Goal: Obtain resource: Download file/media

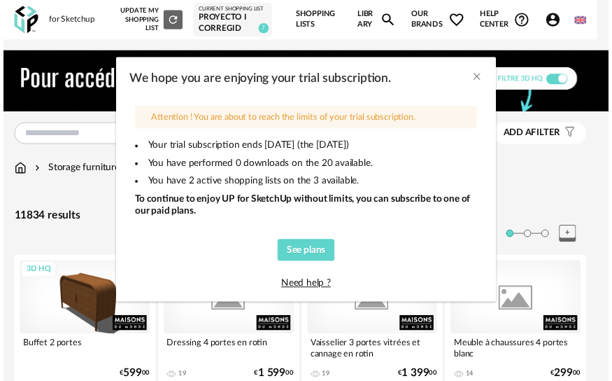
scroll to position [1929, 0]
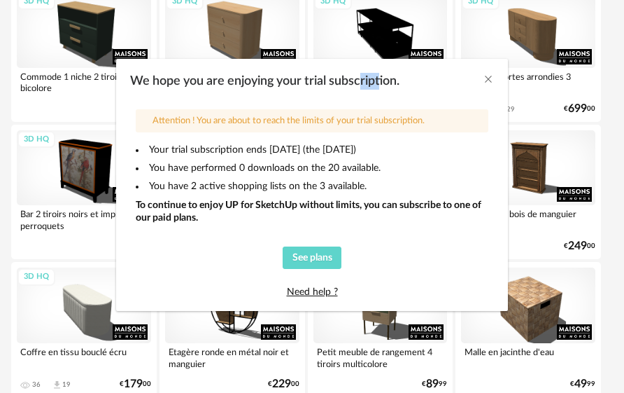
drag, startPoint x: 362, startPoint y: 76, endPoint x: 381, endPoint y: 76, distance: 18.9
click at [381, 76] on span "We hope you are enjoying your trial subscription." at bounding box center [264, 81] width 269 height 13
click at [415, 85] on div "We hope you are enjoying your trial subscription." at bounding box center [312, 81] width 364 height 17
click at [488, 78] on icon "Close" at bounding box center [488, 78] width 11 height 11
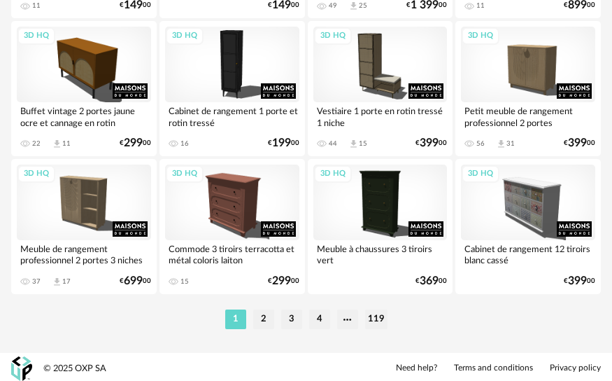
scroll to position [3411, 0]
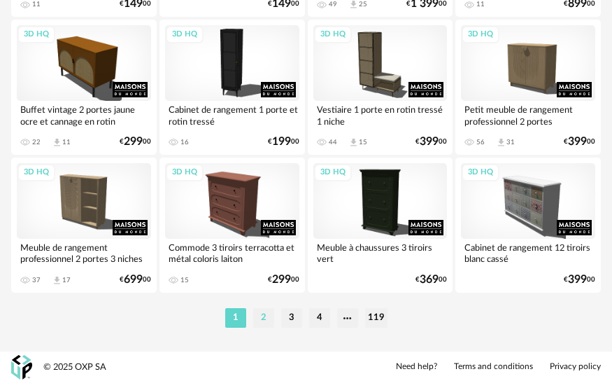
click at [254, 315] on li "2" at bounding box center [263, 318] width 21 height 20
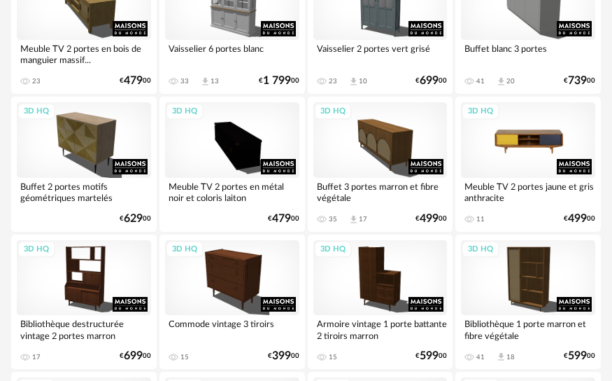
scroll to position [1749, 0]
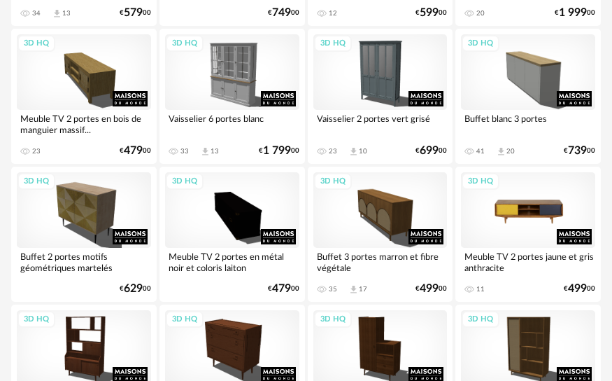
click at [575, 200] on div "3D HQ" at bounding box center [528, 210] width 134 height 76
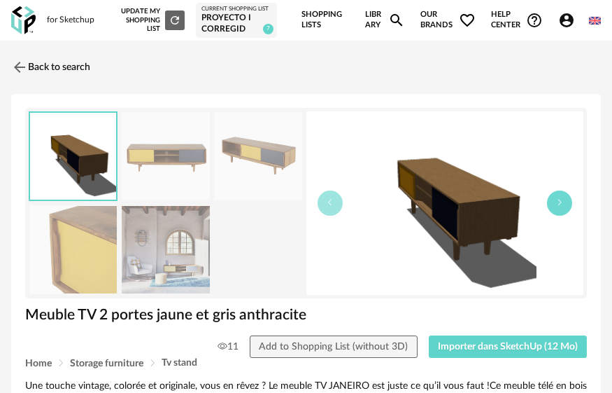
click at [561, 211] on button "button" at bounding box center [559, 202] width 25 height 25
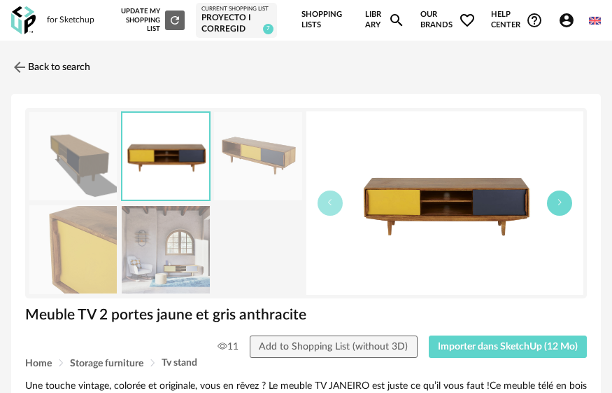
click at [561, 212] on button "button" at bounding box center [559, 202] width 25 height 25
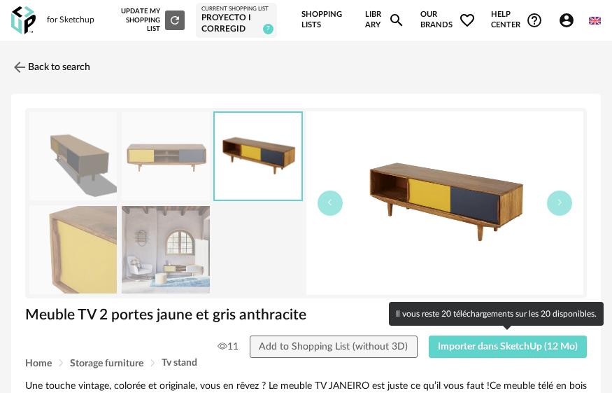
click at [493, 359] on div "Home Storage furniture Tv stand" at bounding box center [306, 363] width 562 height 10
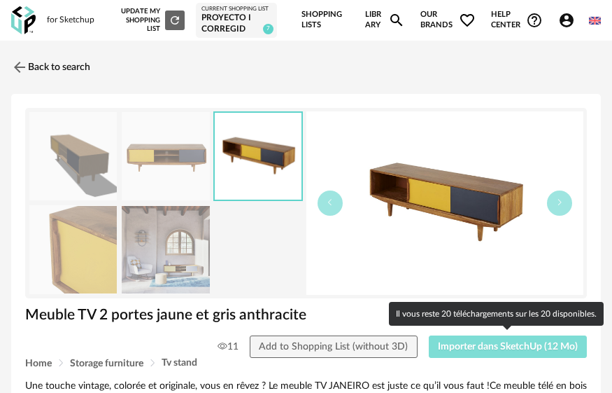
click at [493, 352] on button "Importer dans SketchUp (12 Mo)" at bounding box center [508, 346] width 159 height 22
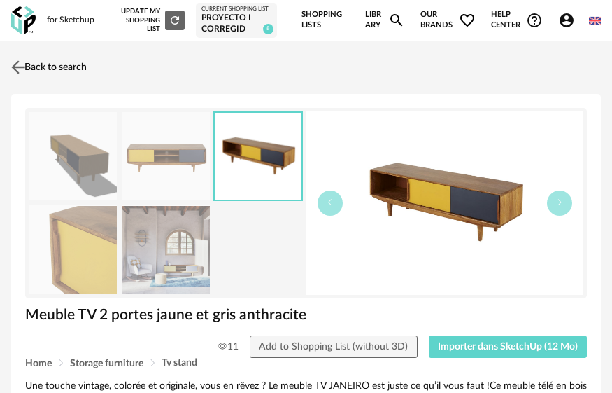
click at [43, 65] on link "Back to search" at bounding box center [47, 67] width 79 height 31
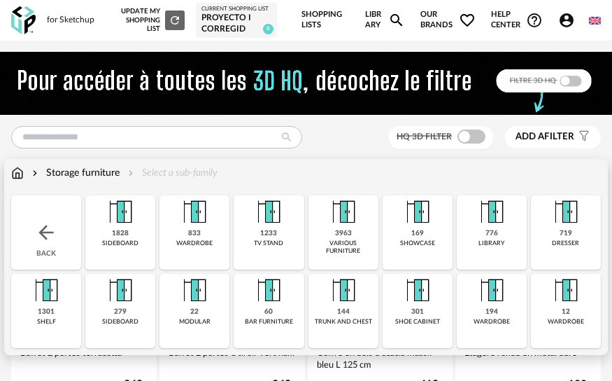
click at [73, 171] on div "Storage furniture" at bounding box center [74, 173] width 90 height 14
click at [29, 170] on div "Storage furniture Select a sub-family" at bounding box center [114, 173] width 206 height 14
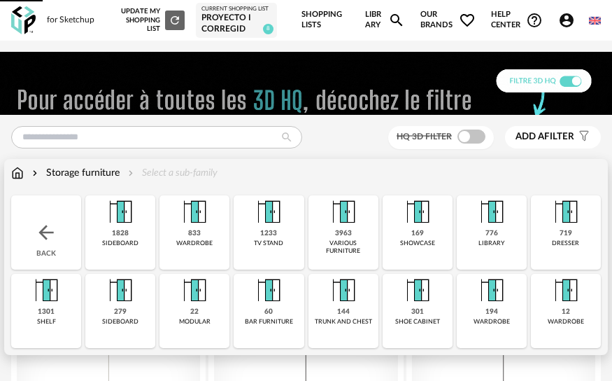
click at [27, 170] on div "Storage furniture Select a sub-family" at bounding box center [114, 173] width 206 height 14
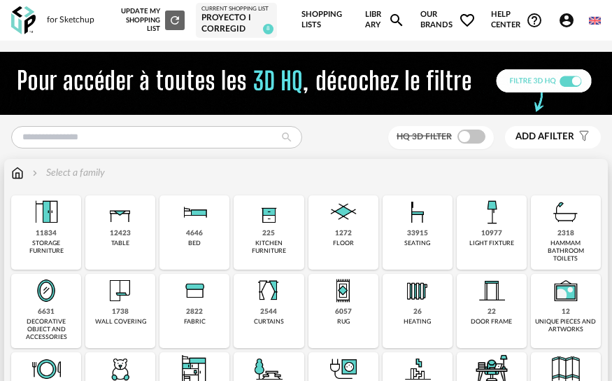
scroll to position [70, 0]
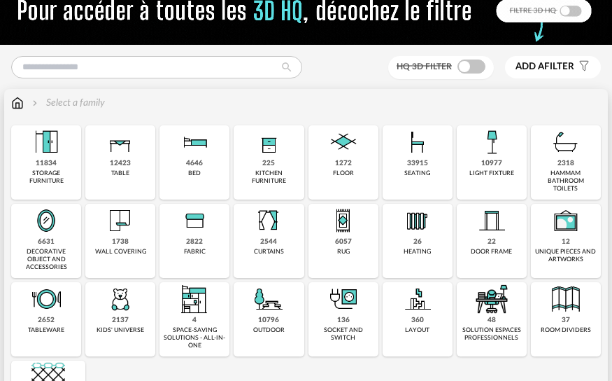
click at [346, 153] on img at bounding box center [344, 142] width 34 height 34
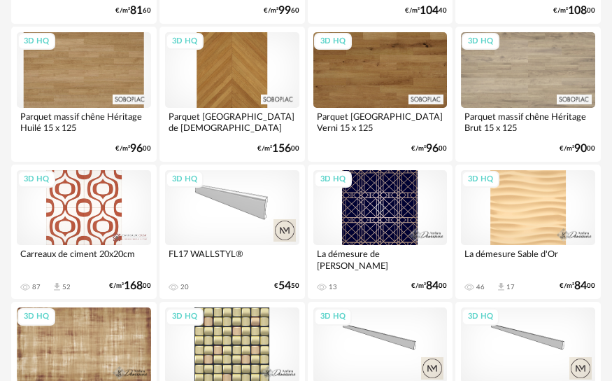
scroll to position [1959, 0]
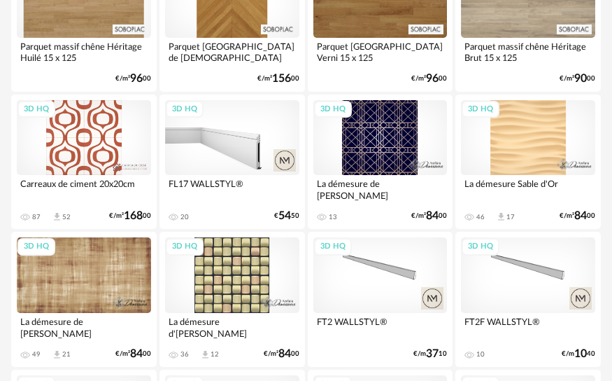
click at [251, 127] on div "3D HQ" at bounding box center [232, 138] width 134 height 76
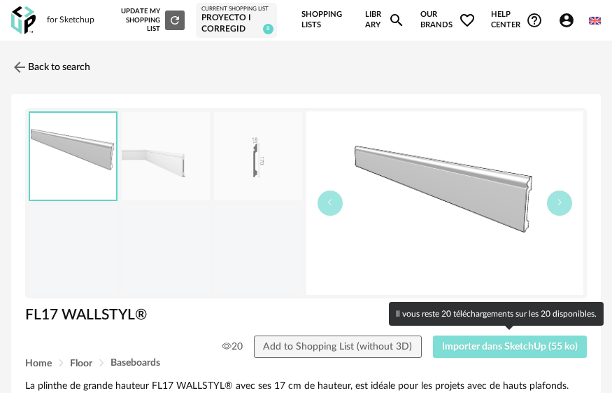
click at [521, 352] on button "Importer dans SketchUp (55 ko)" at bounding box center [510, 346] width 155 height 22
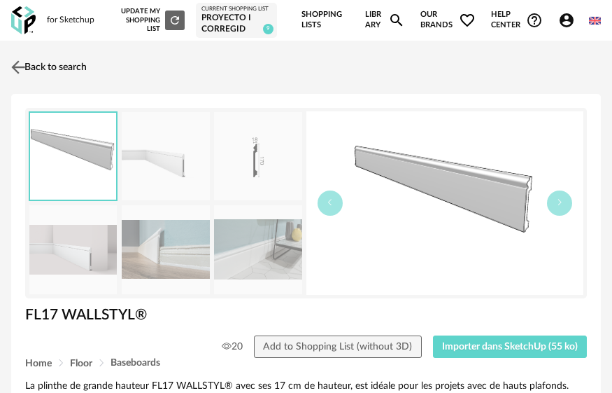
click at [25, 66] on img at bounding box center [18, 67] width 20 height 20
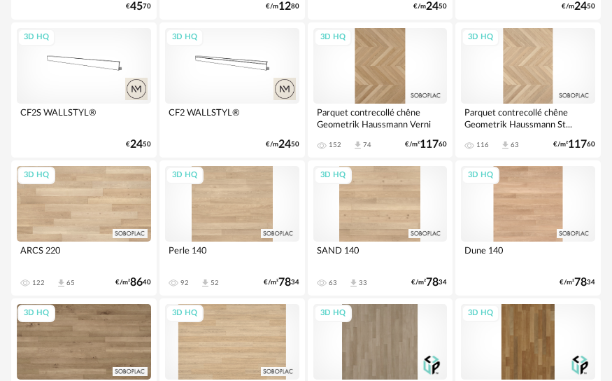
scroll to position [3411, 0]
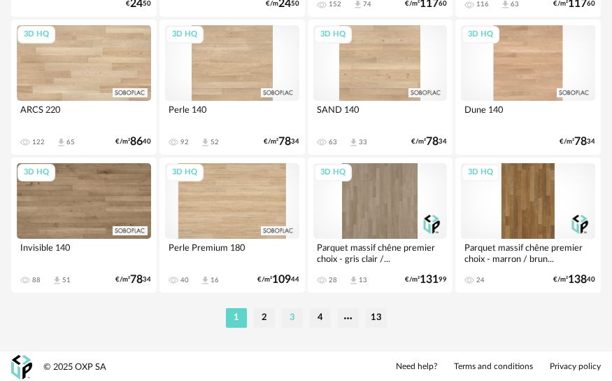
click at [294, 309] on li "3" at bounding box center [292, 318] width 21 height 20
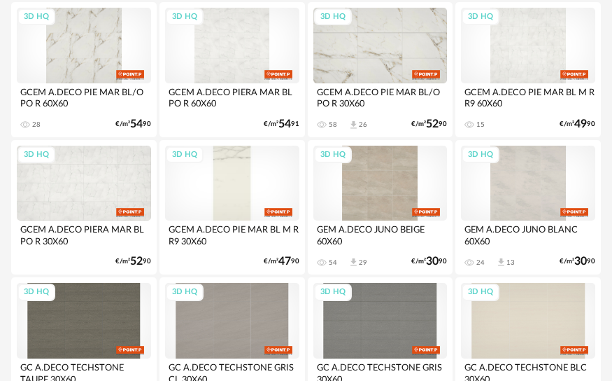
scroll to position [1889, 0]
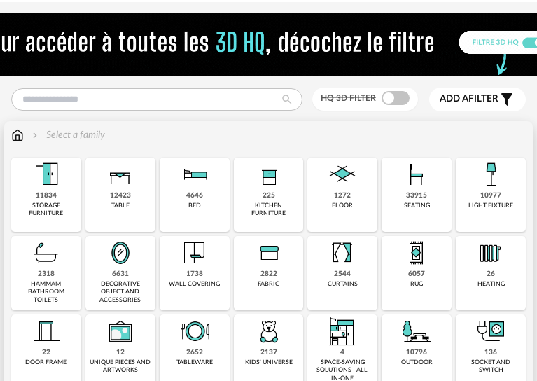
scroll to position [70, 0]
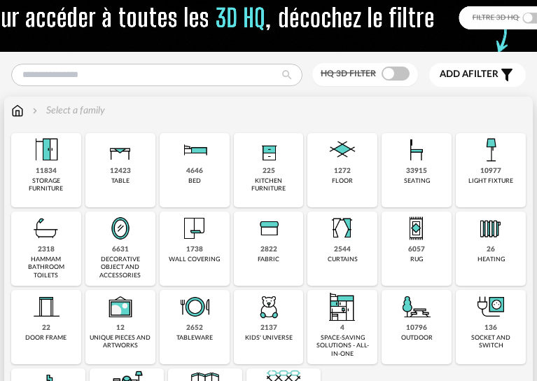
click at [404, 245] on img at bounding box center [417, 228] width 34 height 34
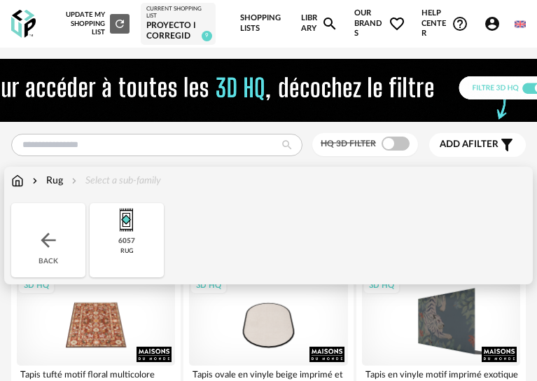
click at [23, 188] on img at bounding box center [17, 181] width 13 height 14
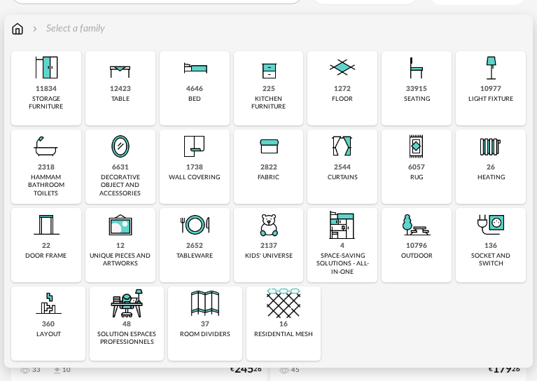
scroll to position [222, 0]
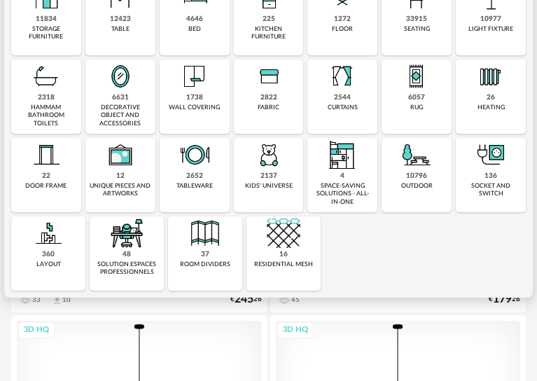
click at [71, 188] on div "22 door frame" at bounding box center [46, 175] width 70 height 74
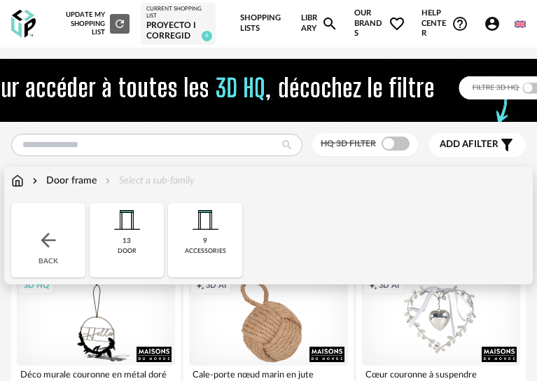
click at [22, 188] on img at bounding box center [17, 181] width 13 height 14
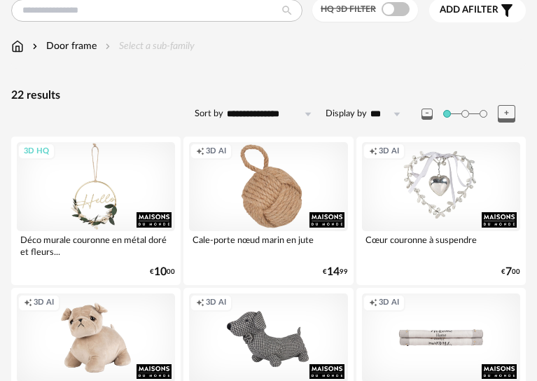
scroll to position [140, 0]
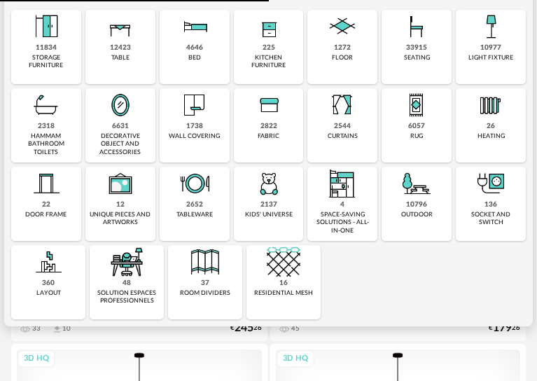
scroll to position [238, 0]
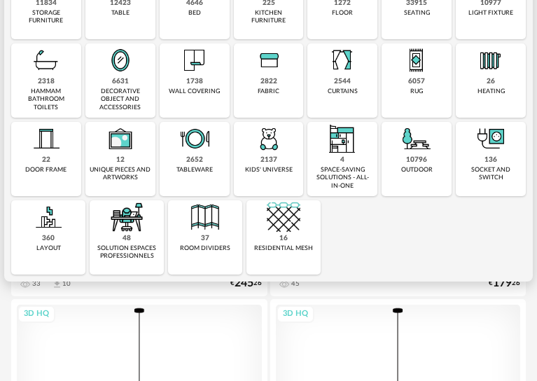
click at [311, 258] on div "16 residential mesh" at bounding box center [283, 237] width 74 height 74
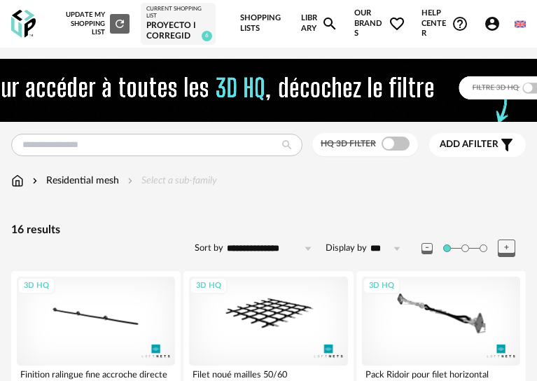
click at [13, 188] on img at bounding box center [17, 181] width 13 height 14
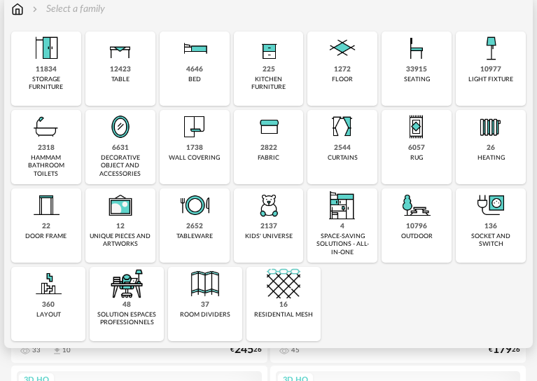
scroll to position [210, 0]
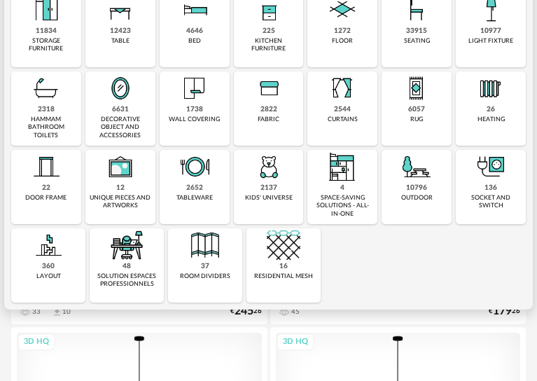
click at [66, 294] on div "360 layout" at bounding box center [48, 265] width 74 height 74
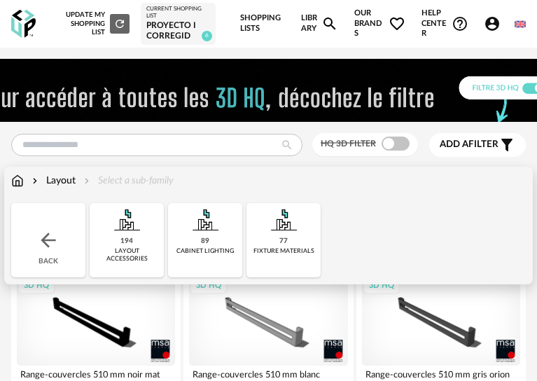
click at [18, 188] on img at bounding box center [17, 181] width 13 height 14
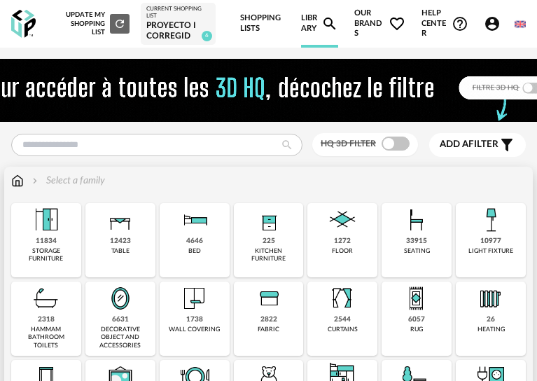
click at [209, 259] on div "4646 bed" at bounding box center [195, 240] width 70 height 74
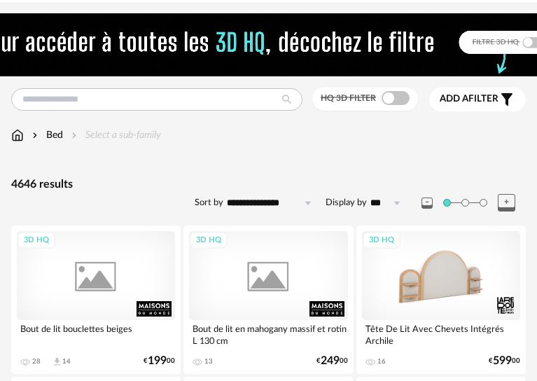
scroll to position [70, 0]
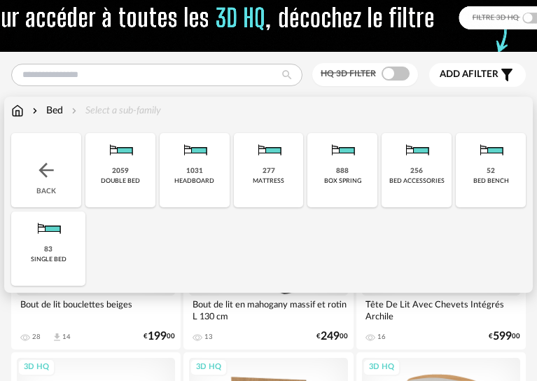
click at [439, 207] on div "256 bed accessories" at bounding box center [416, 170] width 70 height 74
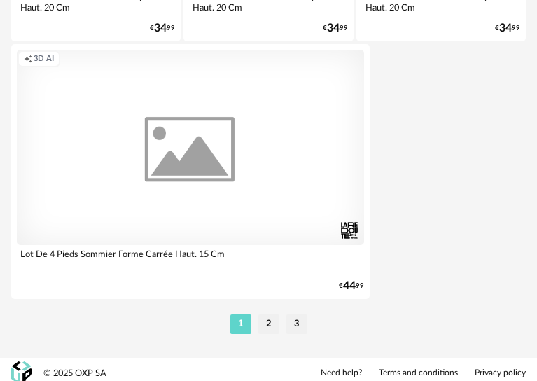
scroll to position [5249, 0]
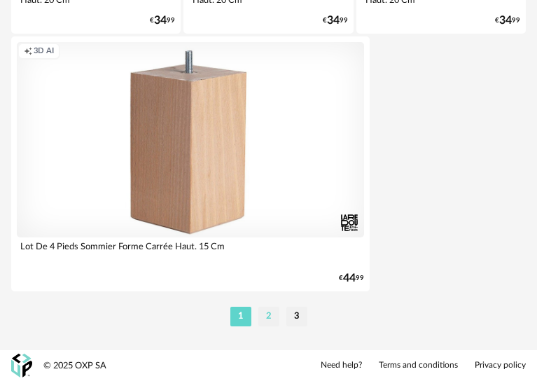
click at [274, 316] on li "2" at bounding box center [268, 316] width 21 height 20
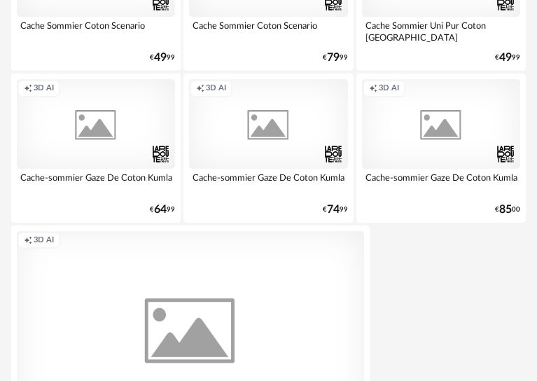
scroll to position [5249, 0]
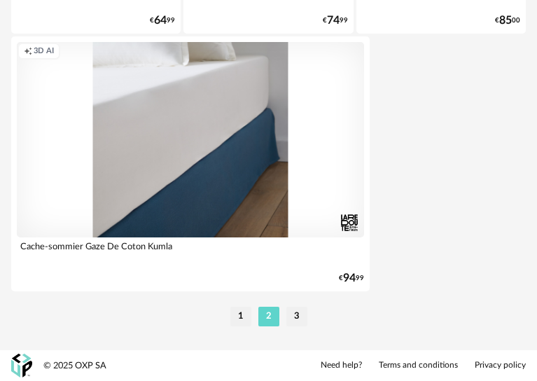
click at [309, 321] on ul "1 2 3" at bounding box center [269, 316] width 84 height 20
click at [309, 316] on ul "1 2 3" at bounding box center [269, 316] width 84 height 20
click at [295, 318] on li "3" at bounding box center [296, 316] width 21 height 20
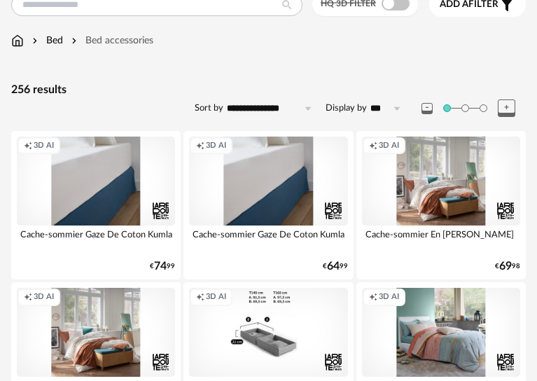
scroll to position [2921, 0]
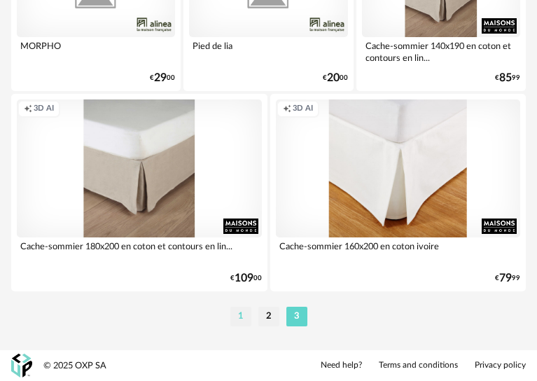
click at [233, 313] on li "1" at bounding box center [240, 316] width 21 height 20
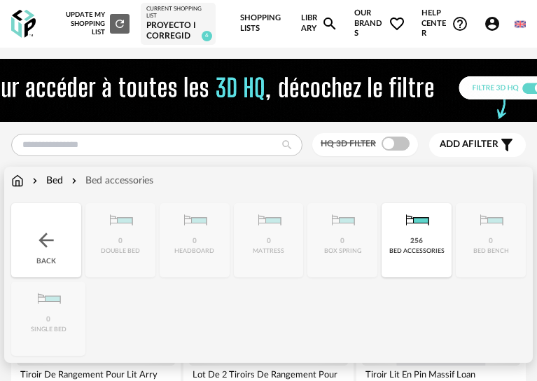
click at [43, 188] on div "Bed" at bounding box center [46, 181] width 34 height 14
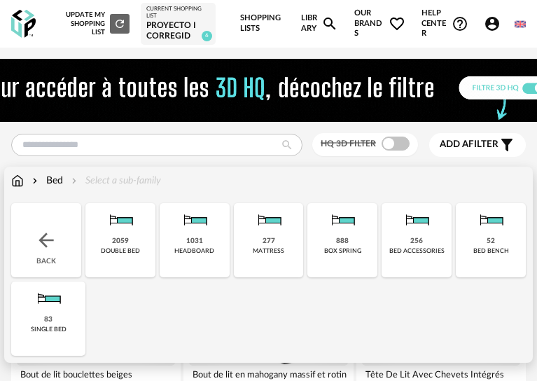
click at [47, 315] on img at bounding box center [48, 298] width 34 height 34
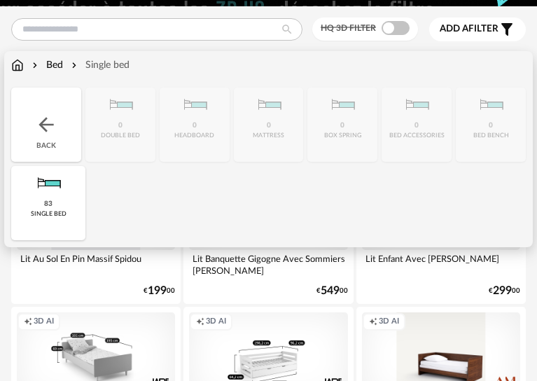
scroll to position [140, 0]
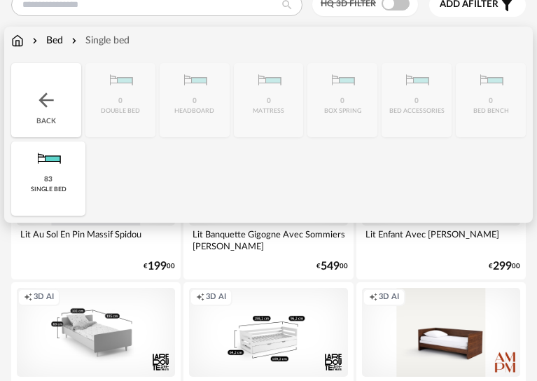
click at [55, 196] on div "83 single bed" at bounding box center [48, 178] width 74 height 74
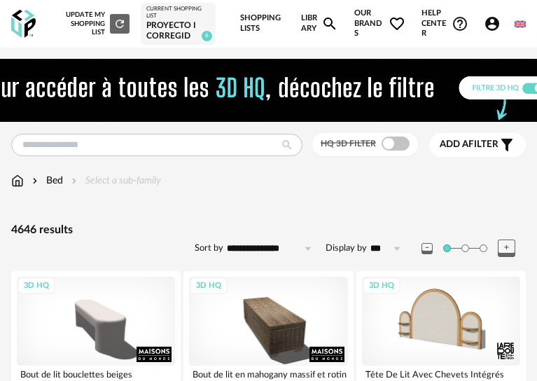
click at [55, 188] on div "Bed" at bounding box center [46, 181] width 34 height 14
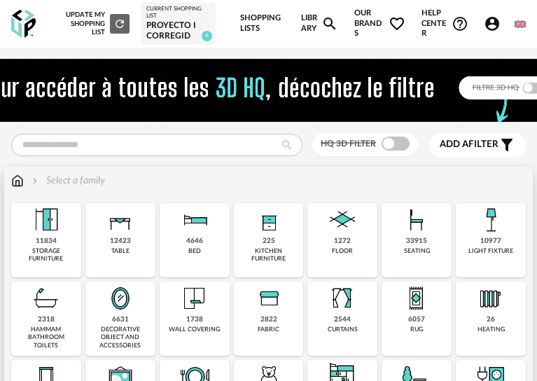
click at [129, 237] on img at bounding box center [121, 220] width 34 height 34
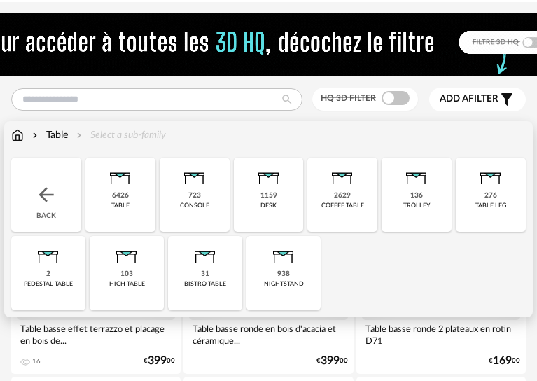
scroll to position [70, 0]
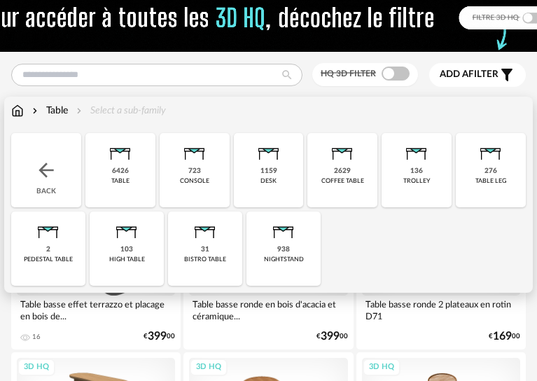
click at [286, 245] on img at bounding box center [284, 228] width 34 height 34
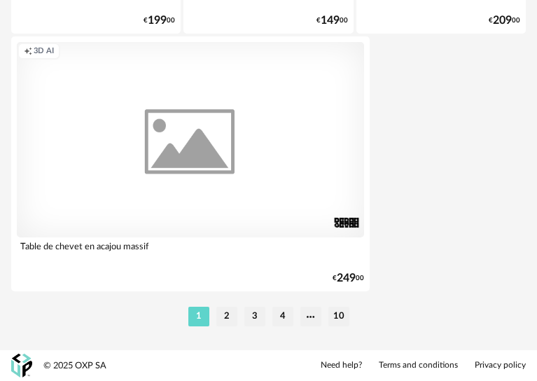
scroll to position [5249, 0]
click at [229, 320] on li "2" at bounding box center [226, 316] width 21 height 20
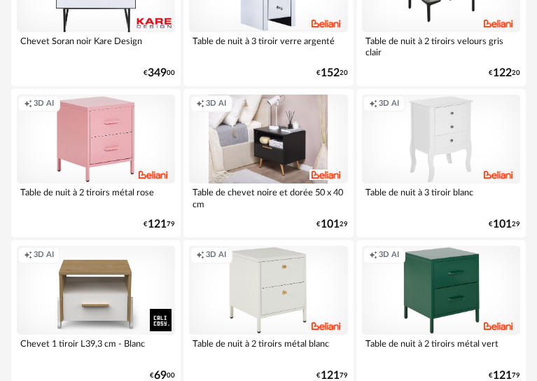
scroll to position [1330, 0]
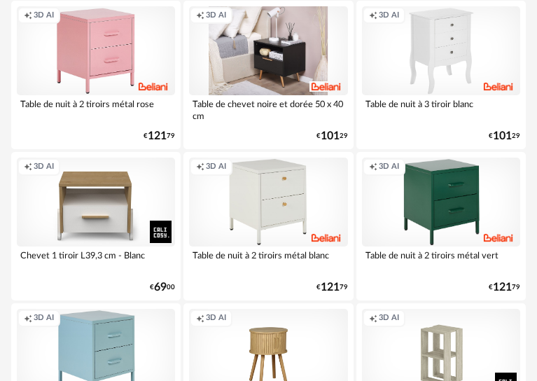
click at [279, 228] on div "Creation icon 3D AI" at bounding box center [268, 201] width 158 height 89
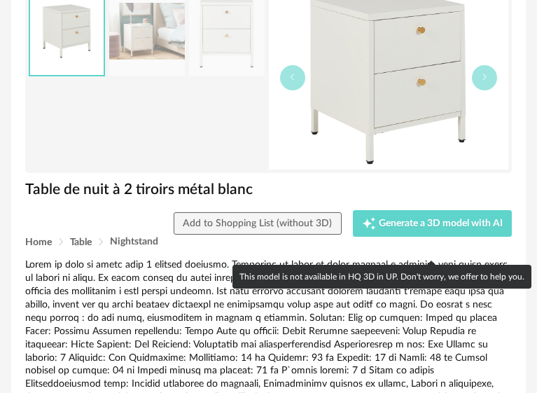
scroll to position [140, 0]
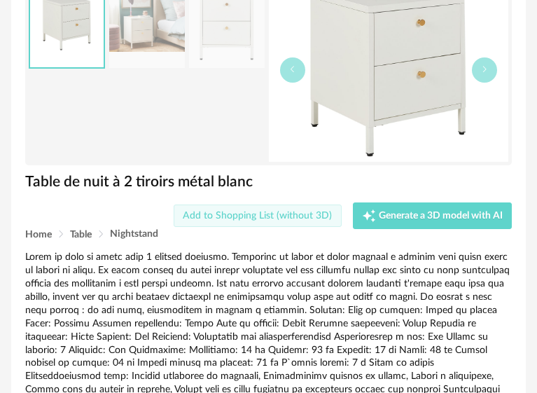
click at [272, 220] on span "Add to Shopping List (without 3D)" at bounding box center [257, 216] width 149 height 10
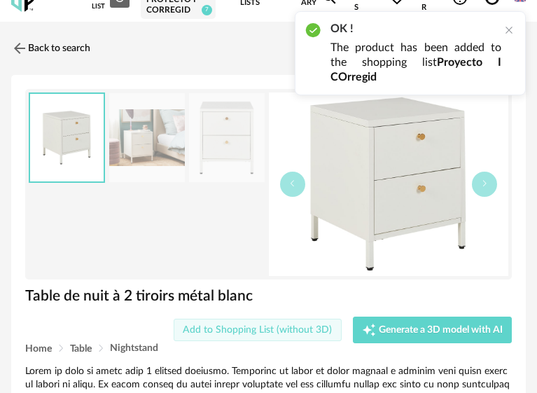
scroll to position [0, 0]
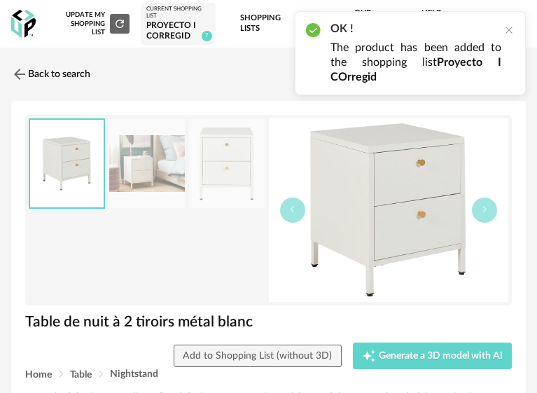
click at [421, 65] on p "The product has been added to the shopping list Proyecto I COrregid" at bounding box center [415, 63] width 171 height 44
click at [221, 88] on div "Back to search" at bounding box center [268, 74] width 514 height 31
click at [27, 85] on img at bounding box center [18, 74] width 20 height 20
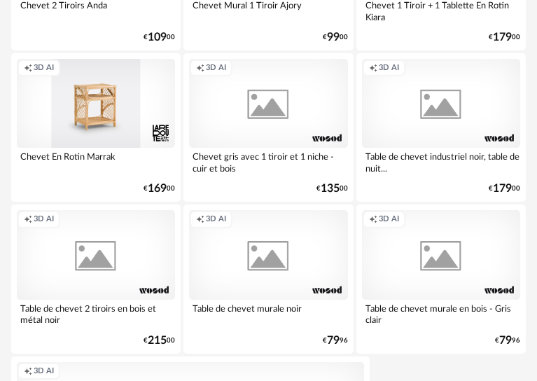
scroll to position [5248, 0]
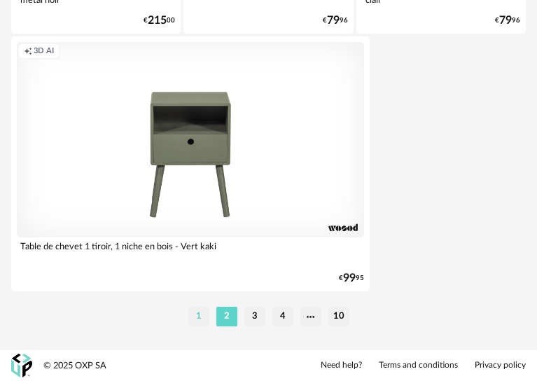
click at [207, 318] on li "1" at bounding box center [198, 316] width 21 height 20
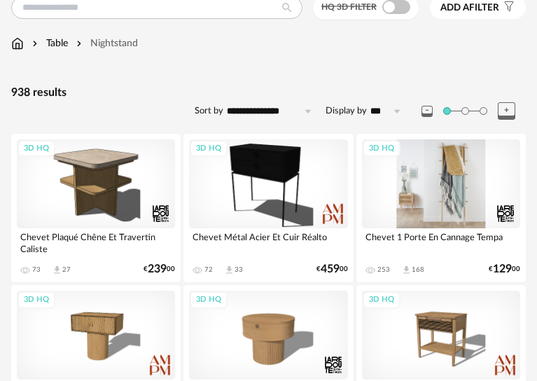
scroll to position [140, 0]
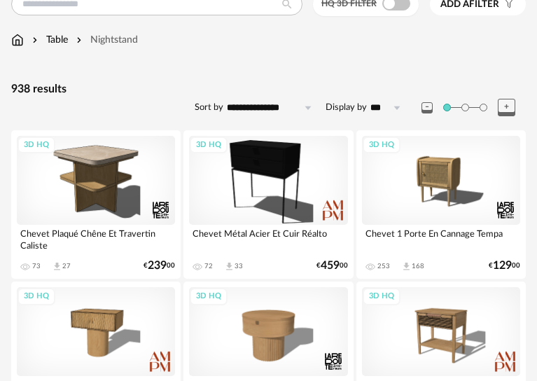
click at [492, 10] on span "Add a filter" at bounding box center [469, 5] width 59 height 12
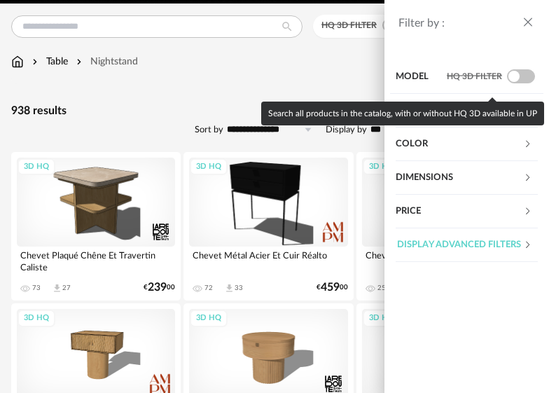
click at [507, 75] on span at bounding box center [521, 76] width 28 height 14
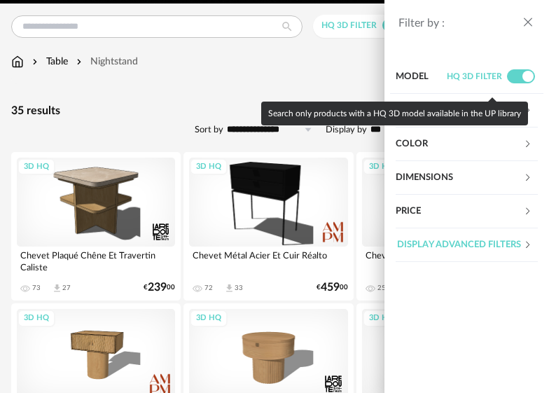
click at [251, 87] on div "Filter by : Model HQ 3D filter Brand &tradition 0 101 Copenhagen 0 366 Concept …" at bounding box center [274, 196] width 549 height 393
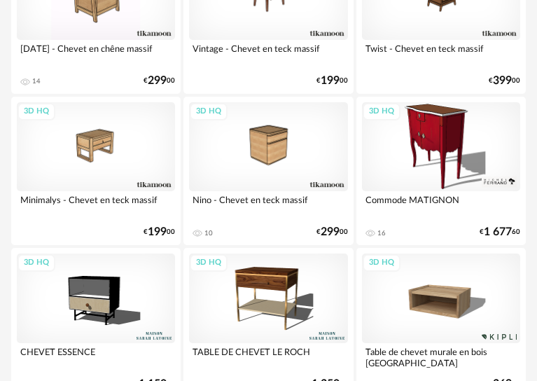
scroll to position [1407, 0]
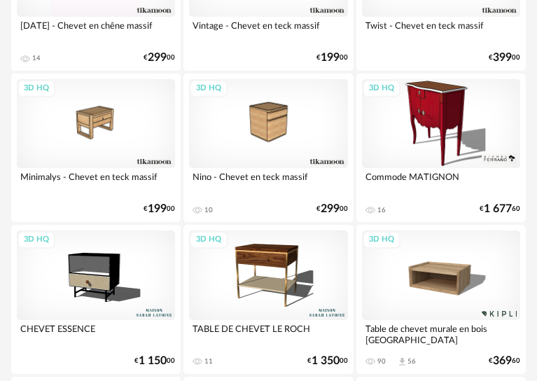
click at [120, 272] on div "3D HQ" at bounding box center [96, 274] width 158 height 89
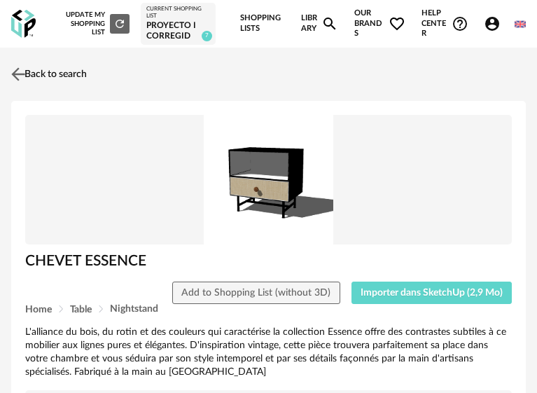
click at [34, 90] on link "Back to search" at bounding box center [47, 74] width 79 height 31
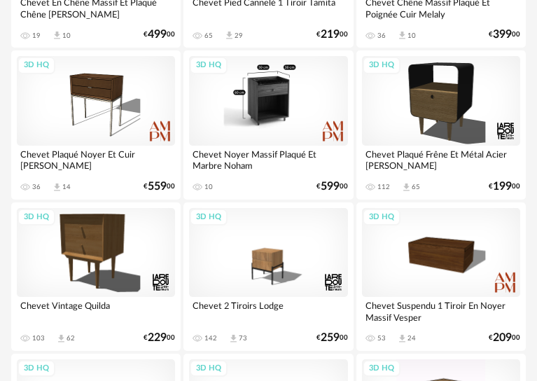
scroll to position [498, 0]
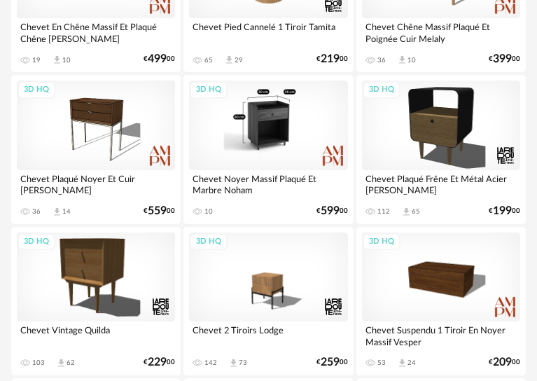
click at [288, 132] on div "3D HQ" at bounding box center [268, 124] width 158 height 89
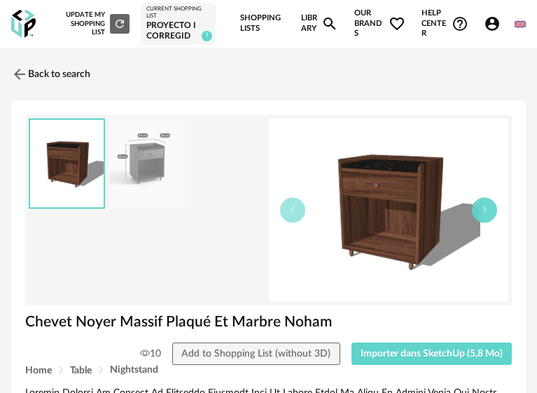
click at [484, 213] on icon "button" at bounding box center [484, 209] width 8 height 8
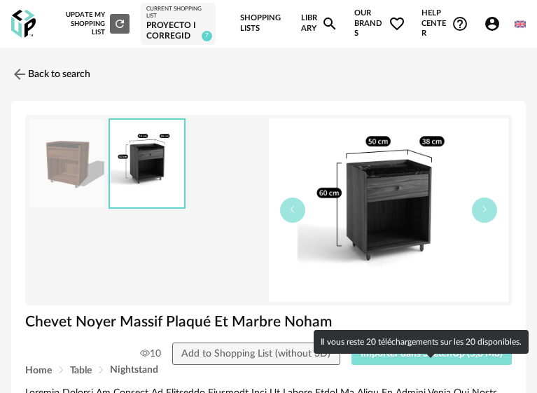
click at [453, 358] on span "Importer dans SketchUp (5,8 Mo)" at bounding box center [431, 353] width 142 height 10
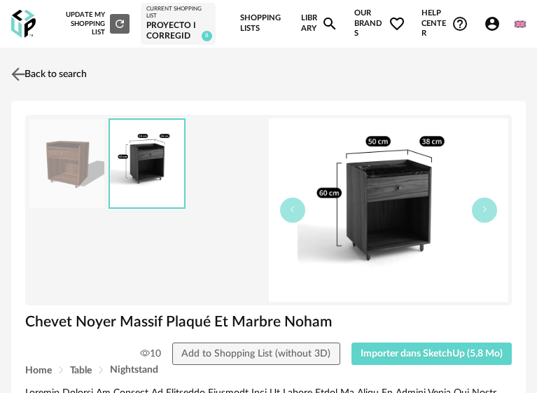
click at [23, 85] on img at bounding box center [18, 74] width 20 height 20
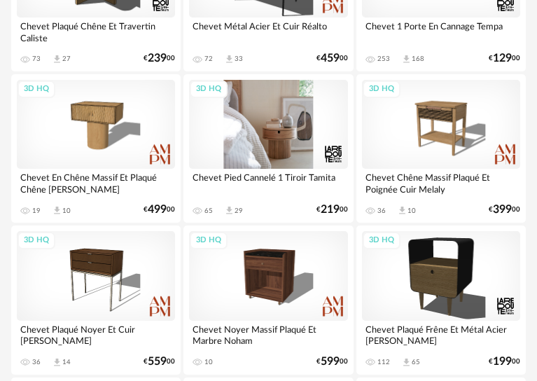
scroll to position [428, 0]
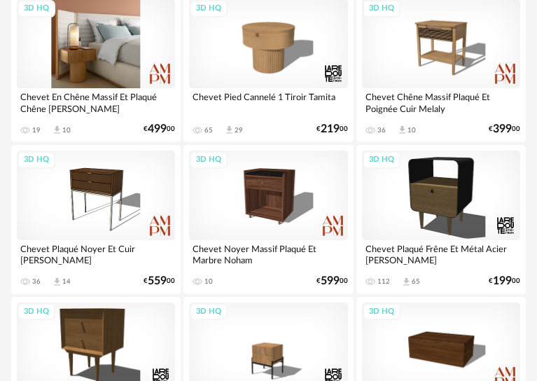
click at [127, 87] on div "3D HQ" at bounding box center [96, 43] width 158 height 89
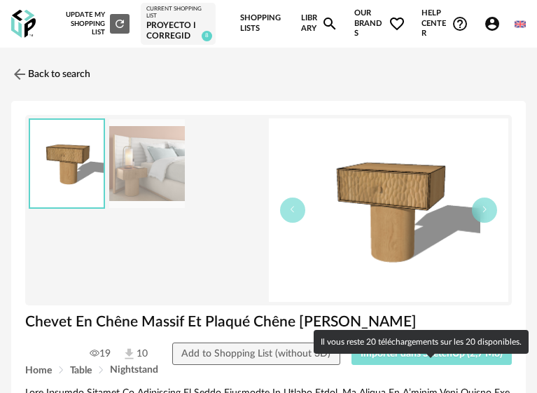
click at [473, 358] on span "Importer dans SketchUp (2,7 Mo)" at bounding box center [431, 353] width 142 height 10
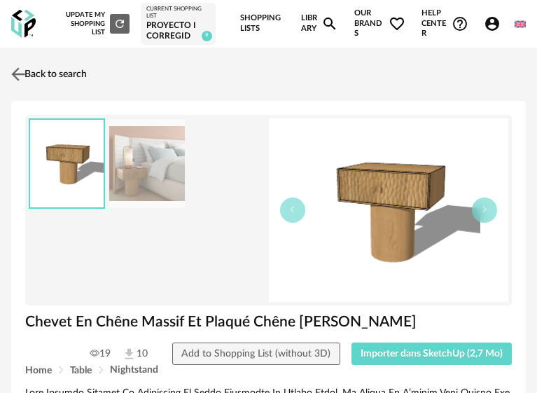
click at [22, 85] on img at bounding box center [18, 74] width 20 height 20
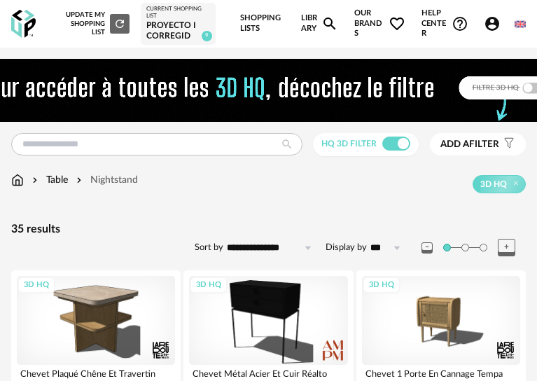
click at [80, 187] on div "Nightstand" at bounding box center [105, 180] width 64 height 14
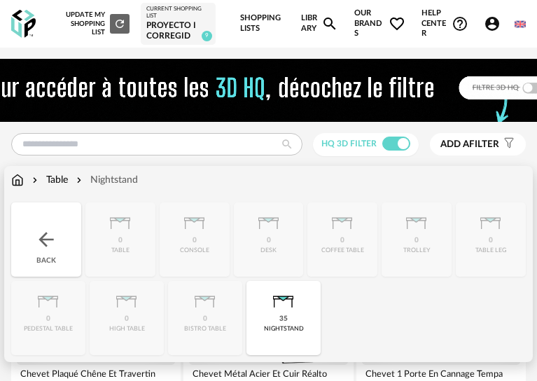
click at [66, 187] on div "Table" at bounding box center [48, 180] width 38 height 14
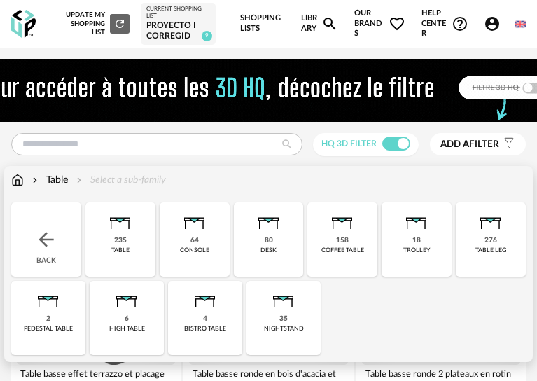
click at [233, 318] on div "4 bistro table" at bounding box center [205, 318] width 74 height 74
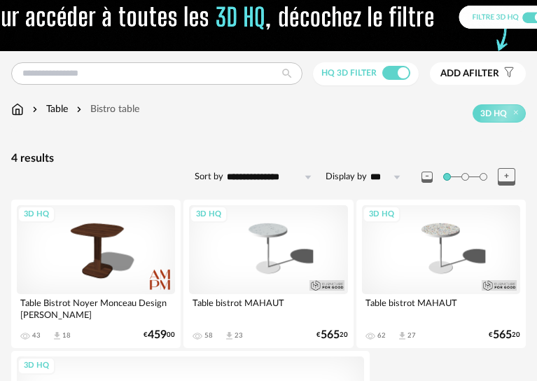
scroll to position [70, 0]
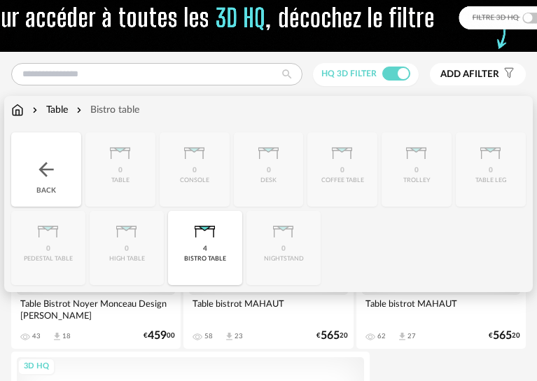
click at [74, 117] on div "Bistro table" at bounding box center [106, 110] width 66 height 14
click at [190, 267] on div "4 bistro table" at bounding box center [205, 248] width 74 height 74
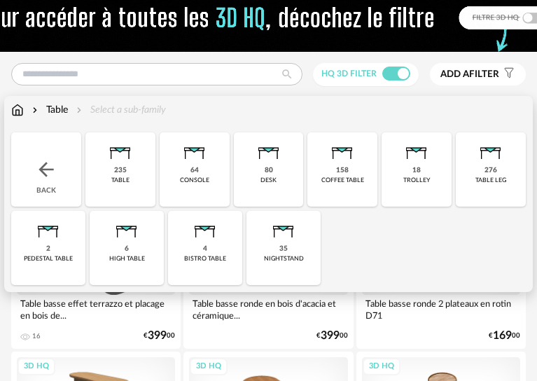
click at [66, 262] on div "pedestal table" at bounding box center [48, 259] width 49 height 8
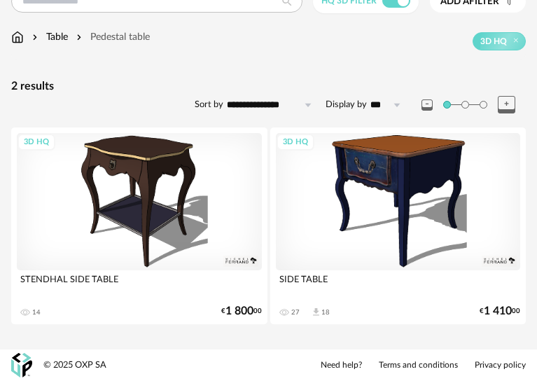
scroll to position [92, 0]
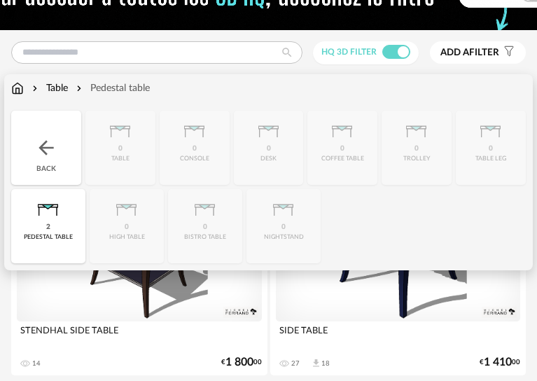
click at [63, 95] on div "Table" at bounding box center [48, 88] width 38 height 14
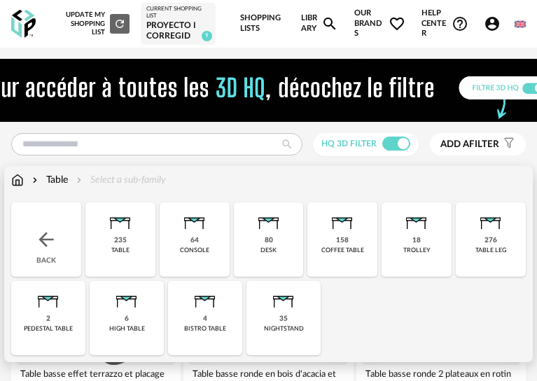
scroll to position [70, 0]
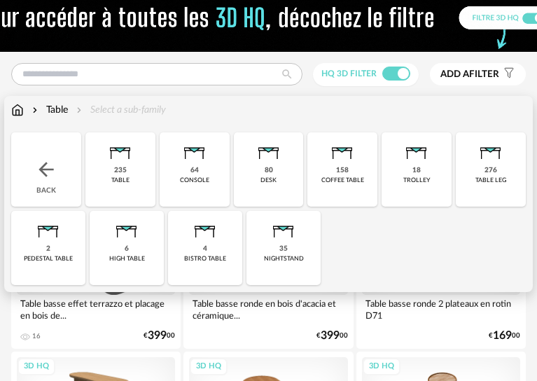
click at [424, 206] on div "18 trolley" at bounding box center [416, 169] width 70 height 74
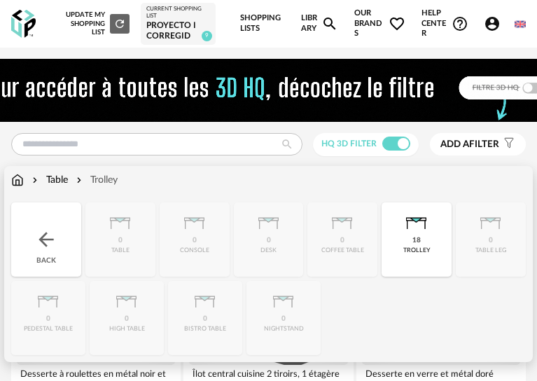
click at [72, 187] on div "Table Trolley" at bounding box center [64, 180] width 106 height 14
click at [414, 265] on div "18 trolley" at bounding box center [416, 239] width 70 height 74
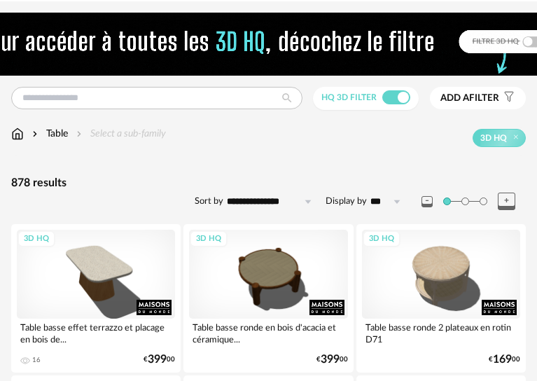
scroll to position [70, 0]
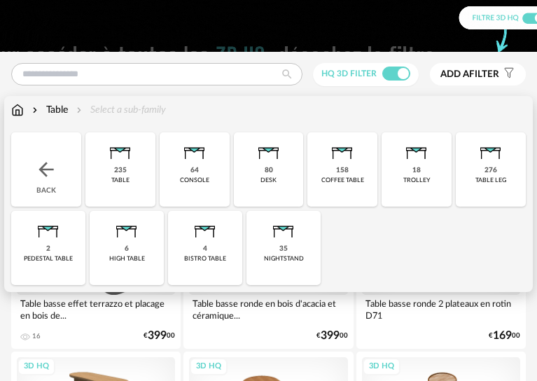
click at [57, 117] on div "Table" at bounding box center [48, 110] width 38 height 14
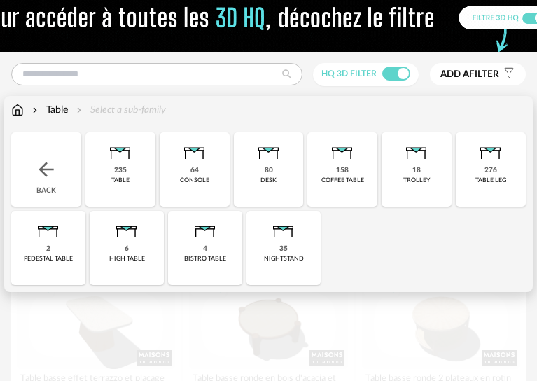
click at [200, 196] on div "Close icon Back 235 table 64 console 80 desk 158 coffee table 18 trolley 276 ta…" at bounding box center [268, 208] width 514 height 153
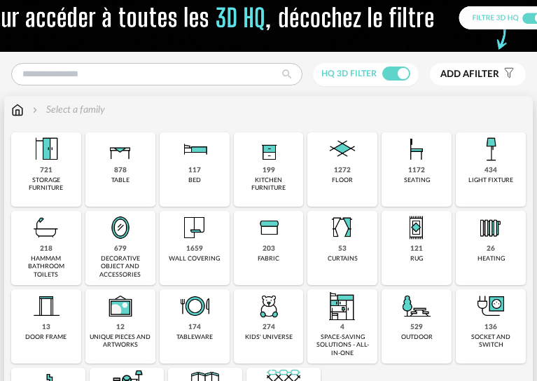
click at [122, 175] on div "878" at bounding box center [120, 170] width 13 height 9
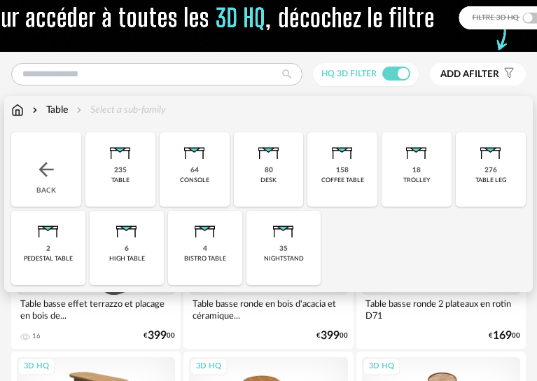
click at [202, 206] on div "64 console" at bounding box center [195, 169] width 70 height 74
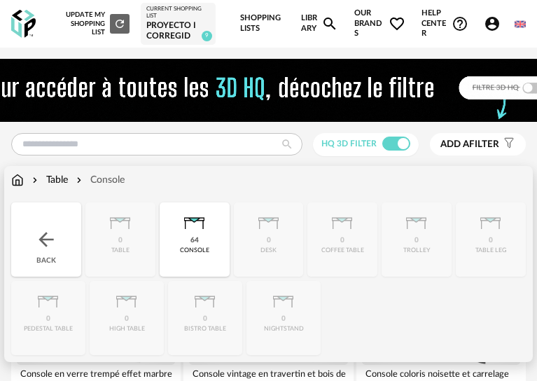
click at [60, 187] on div "Table" at bounding box center [48, 180] width 38 height 14
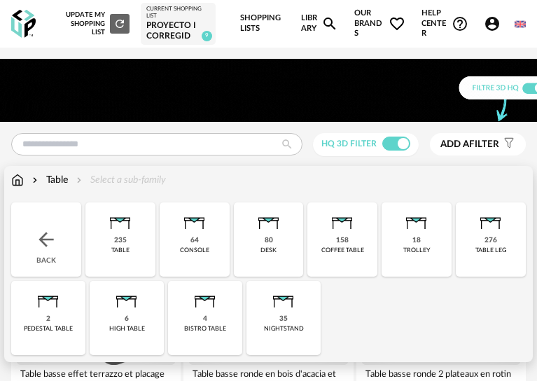
click at [282, 265] on div "80 desk" at bounding box center [269, 239] width 70 height 74
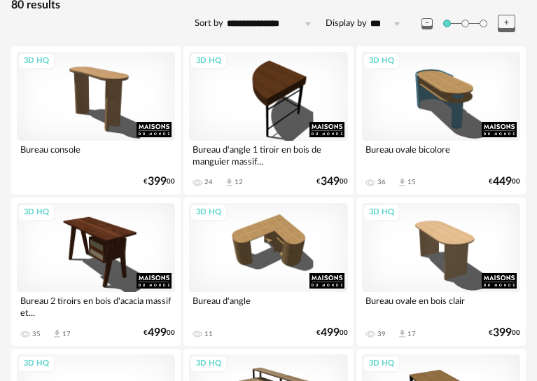
scroll to position [70, 0]
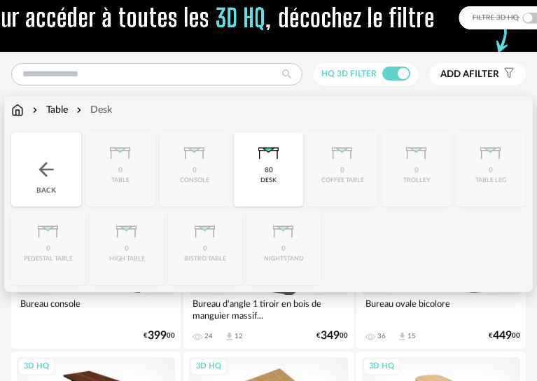
click at [68, 117] on div "Table" at bounding box center [48, 110] width 38 height 14
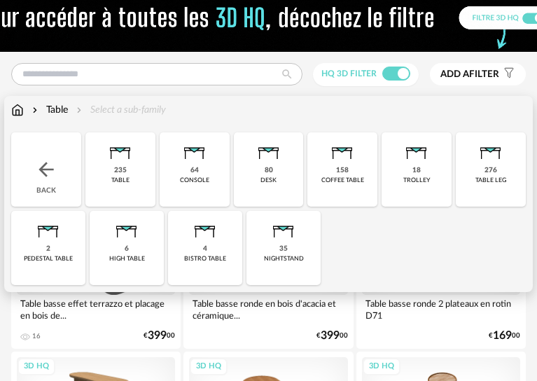
click at [332, 194] on div "158 coffee table" at bounding box center [342, 169] width 70 height 74
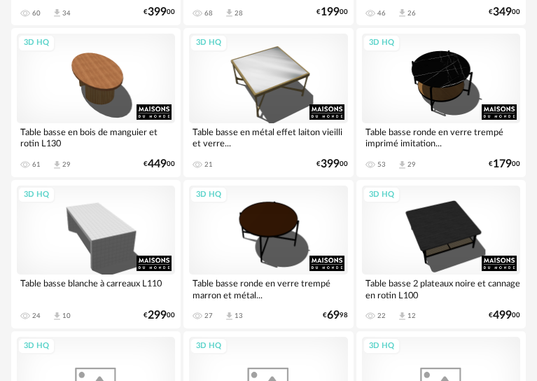
scroll to position [560, 0]
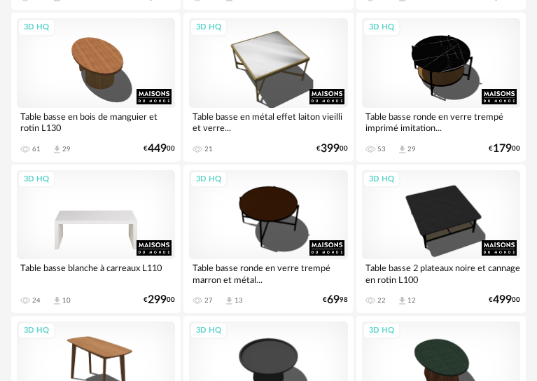
click at [114, 211] on div "3D HQ" at bounding box center [96, 214] width 158 height 89
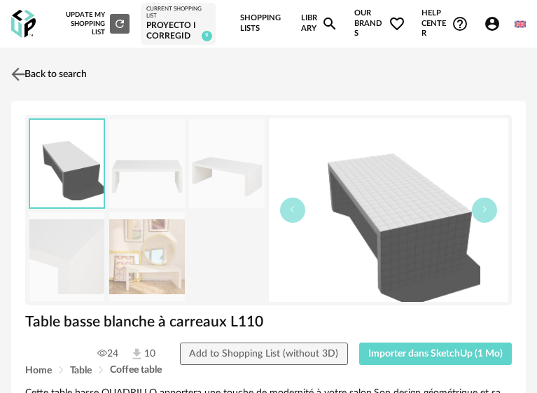
click at [22, 85] on img at bounding box center [18, 74] width 20 height 20
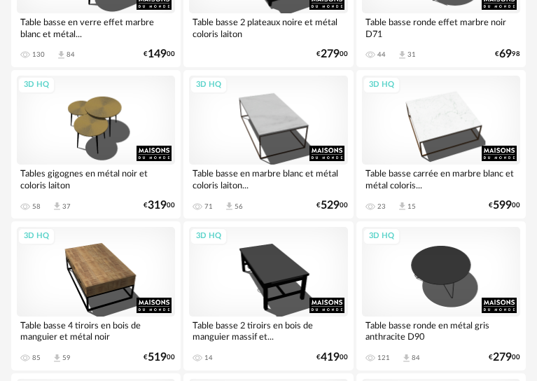
scroll to position [1889, 0]
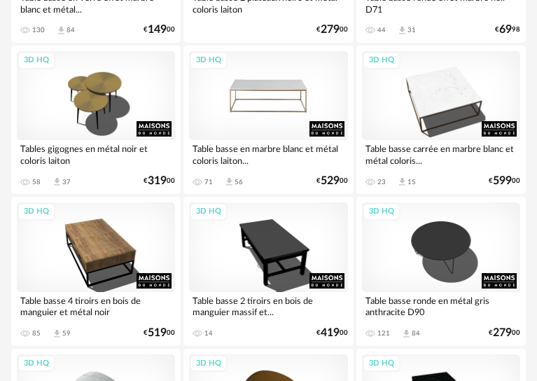
click at [296, 119] on div "3D HQ" at bounding box center [268, 95] width 158 height 89
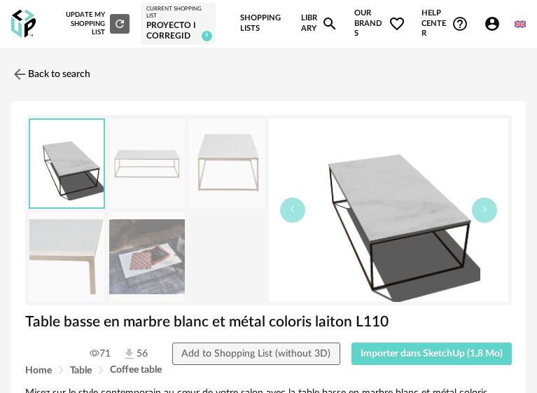
scroll to position [70, 0]
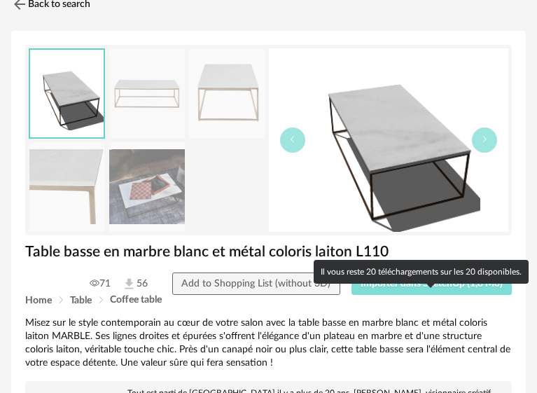
click at [422, 295] on button "Importer dans SketchUp (1,8 Mo)" at bounding box center [431, 283] width 161 height 22
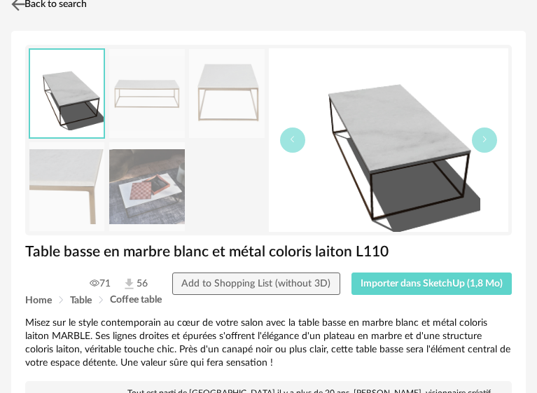
click at [24, 15] on img at bounding box center [18, 4] width 20 height 20
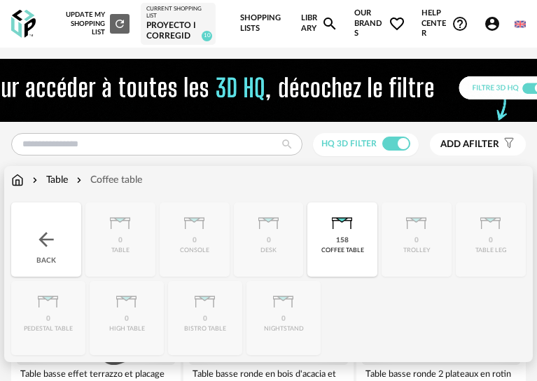
click at [65, 187] on div "Table" at bounding box center [48, 180] width 38 height 14
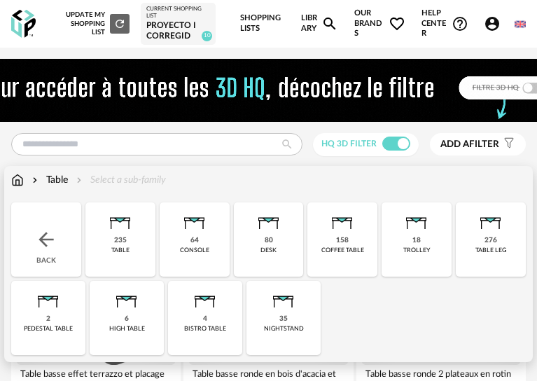
click at [486, 245] on div "276" at bounding box center [490, 240] width 13 height 9
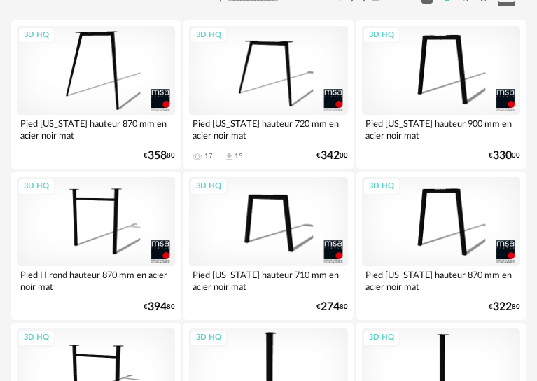
scroll to position [70, 0]
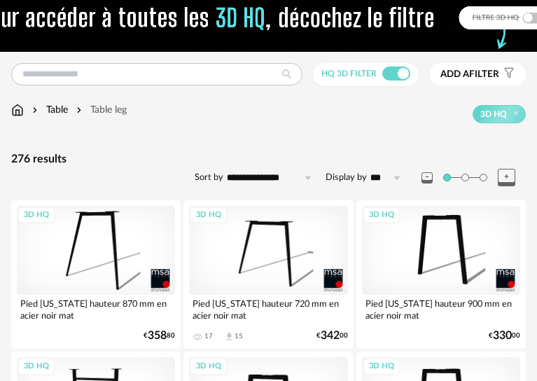
click at [68, 117] on div "Table" at bounding box center [48, 110] width 38 height 14
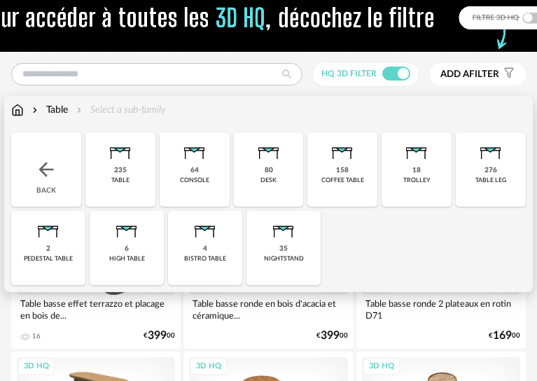
click at [125, 244] on img at bounding box center [127, 228] width 34 height 34
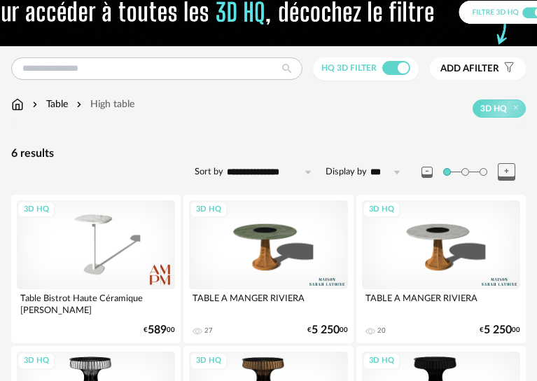
scroll to position [55, 0]
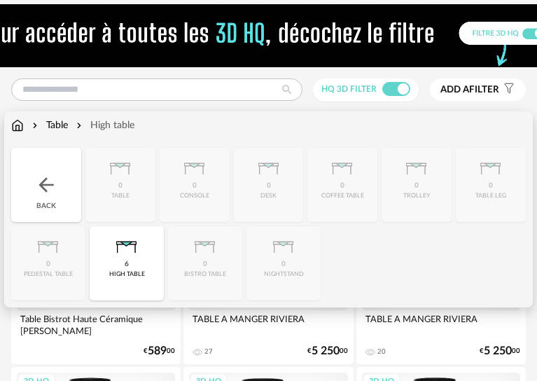
click at [62, 132] on div "Table" at bounding box center [48, 125] width 38 height 14
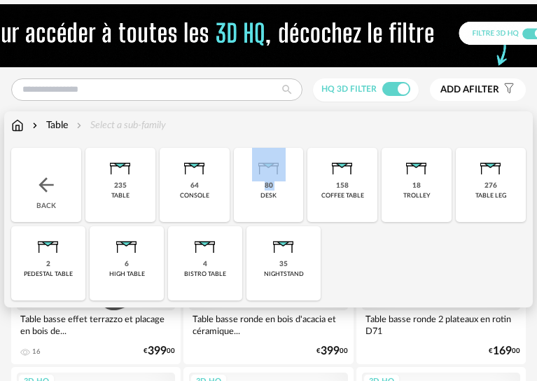
drag, startPoint x: 256, startPoint y: 217, endPoint x: 260, endPoint y: 191, distance: 26.1
click at [260, 191] on div "80 desk" at bounding box center [269, 185] width 70 height 74
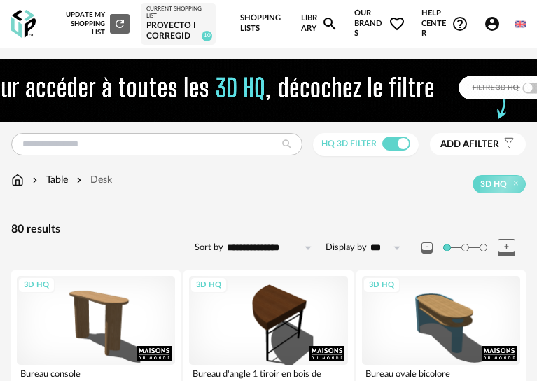
click at [66, 187] on div "Table" at bounding box center [48, 180] width 38 height 14
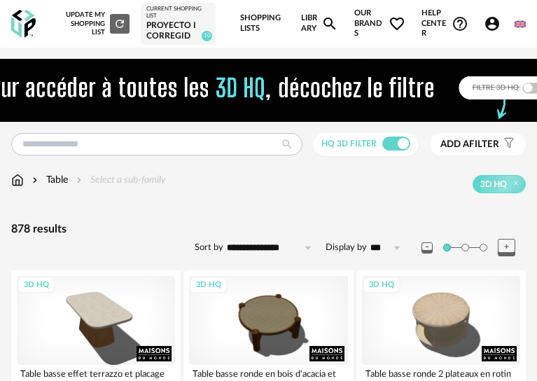
click at [190, 237] on div "878 results" at bounding box center [268, 229] width 514 height 15
drag, startPoint x: 30, startPoint y: 182, endPoint x: 42, endPoint y: 193, distance: 16.3
click at [56, 187] on div "Table" at bounding box center [48, 180] width 38 height 14
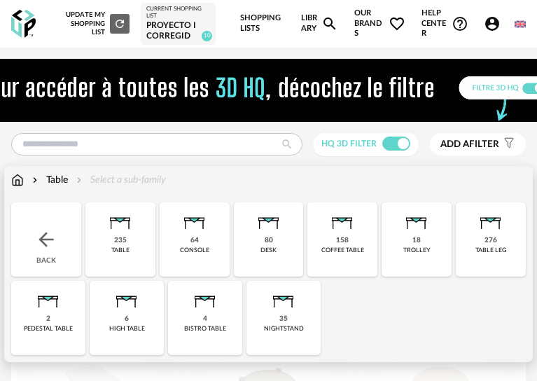
click at [178, 236] on img at bounding box center [195, 219] width 34 height 34
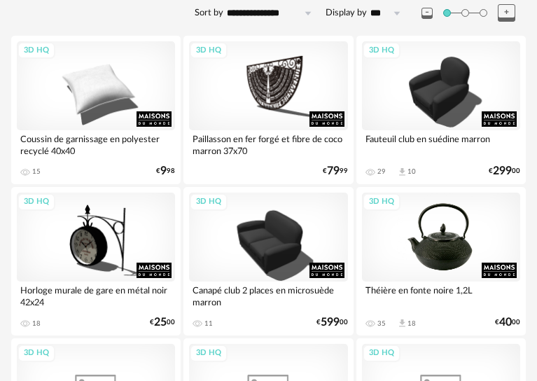
scroll to position [210, 0]
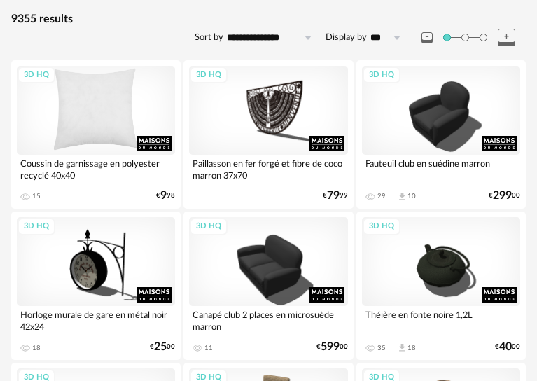
click at [96, 153] on div "3D HQ" at bounding box center [96, 110] width 158 height 89
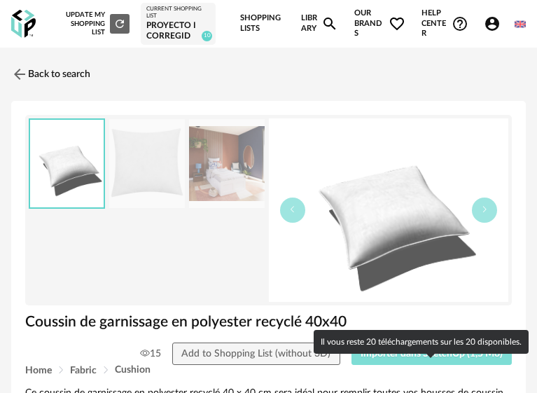
click at [430, 358] on span "Importer dans SketchUp (1,5 Mo)" at bounding box center [431, 353] width 142 height 10
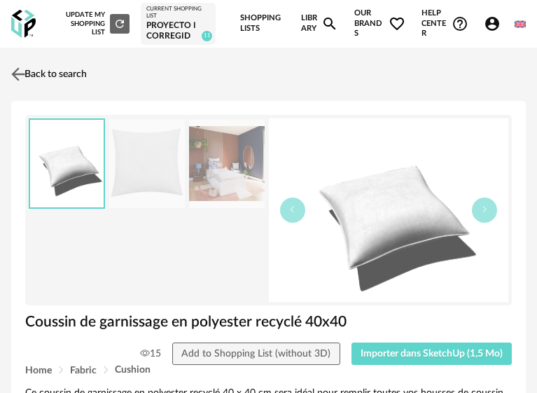
click at [32, 90] on link "Back to search" at bounding box center [47, 74] width 79 height 31
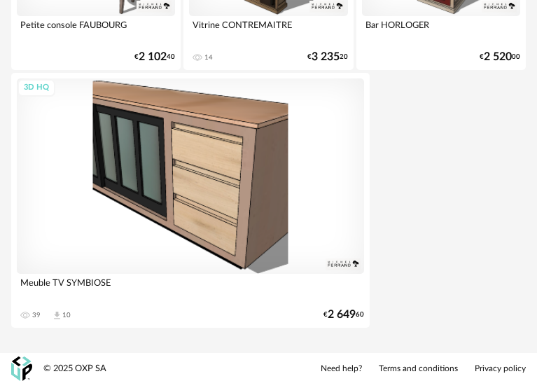
scroll to position [3398, 0]
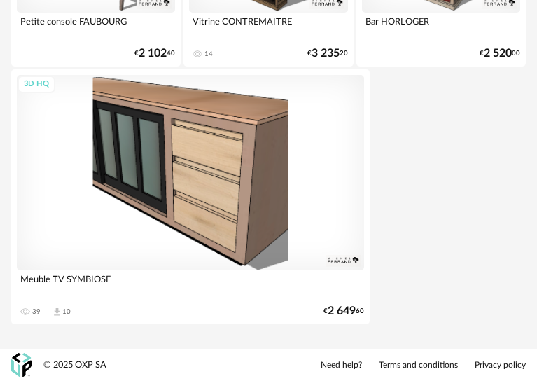
click at [280, 206] on div "3D HQ" at bounding box center [190, 172] width 347 height 195
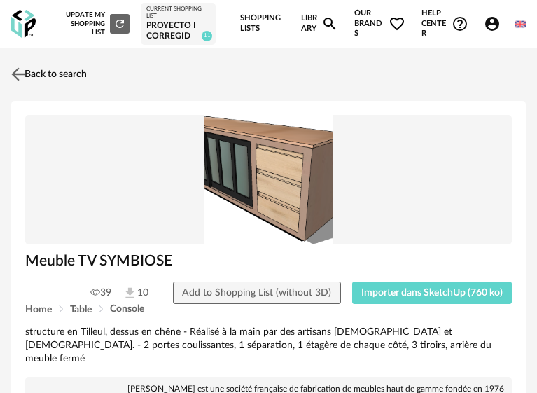
click at [19, 85] on img at bounding box center [18, 74] width 20 height 20
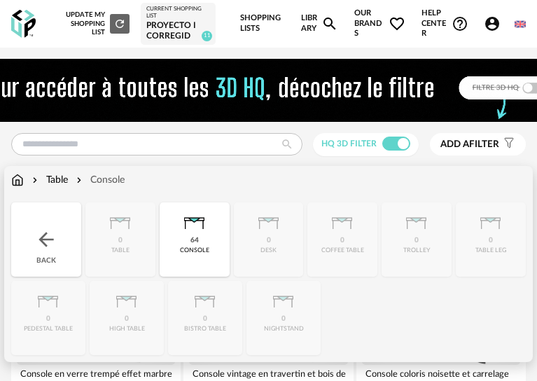
click at [33, 187] on img at bounding box center [34, 180] width 11 height 14
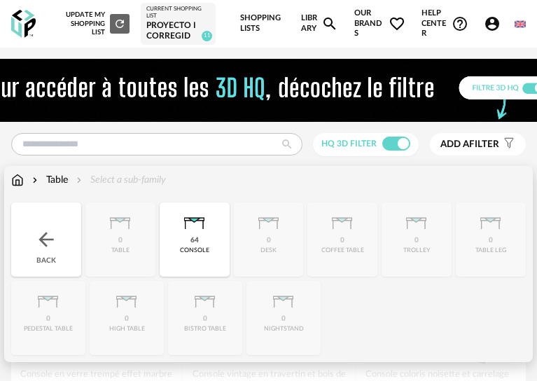
click at [24, 187] on div "Table Select a sub-family" at bounding box center [88, 180] width 155 height 14
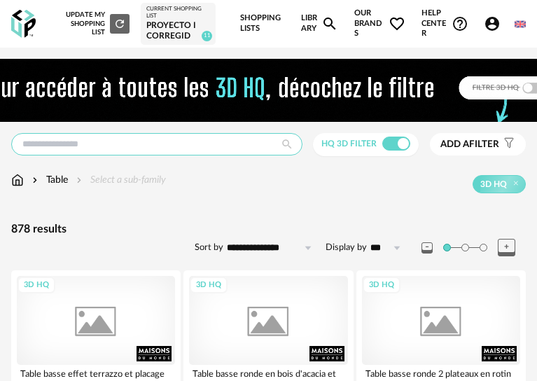
click at [90, 155] on input "text" at bounding box center [156, 144] width 291 height 22
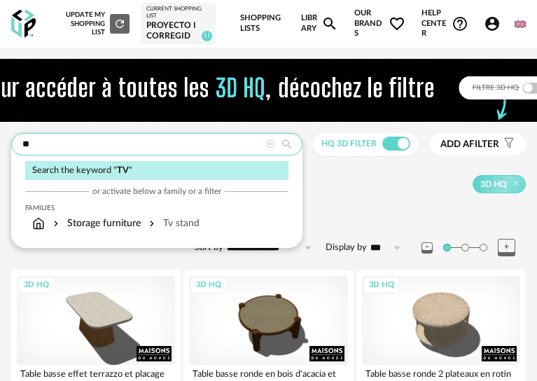
type input "**"
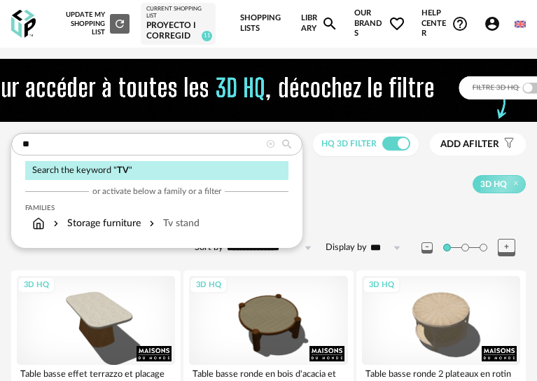
click at [289, 150] on icon at bounding box center [287, 144] width 24 height 13
type input "*********"
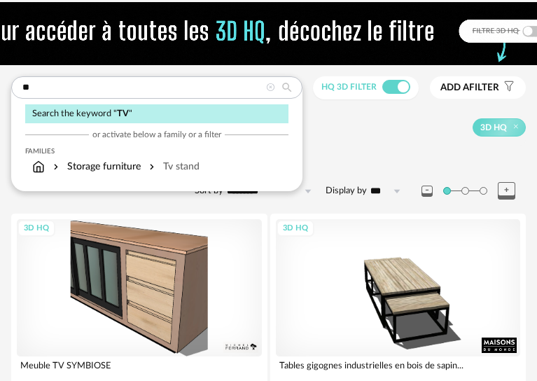
scroll to position [22, 0]
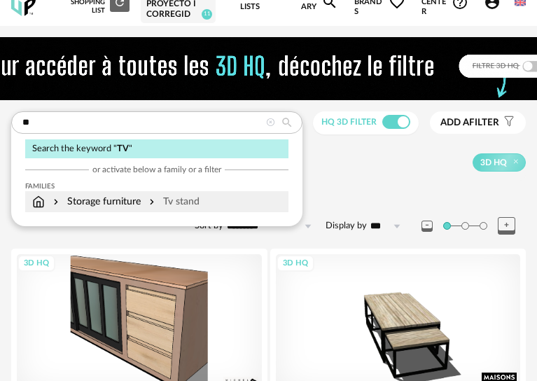
click at [38, 209] on img at bounding box center [38, 202] width 13 height 14
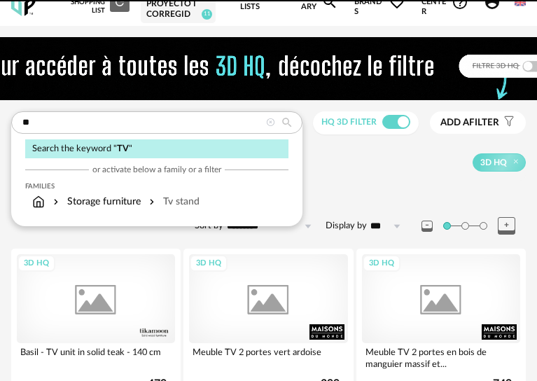
click at [327, 171] on div "3D HQ" at bounding box center [351, 162] width 347 height 18
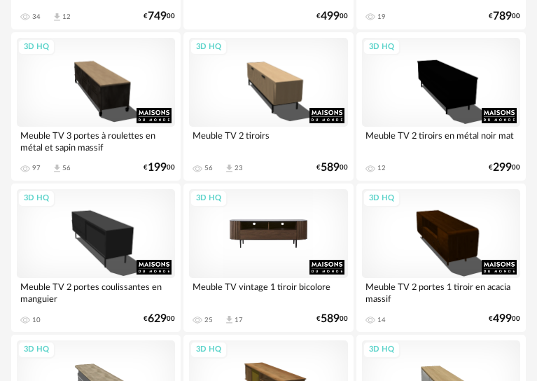
scroll to position [1351, 0]
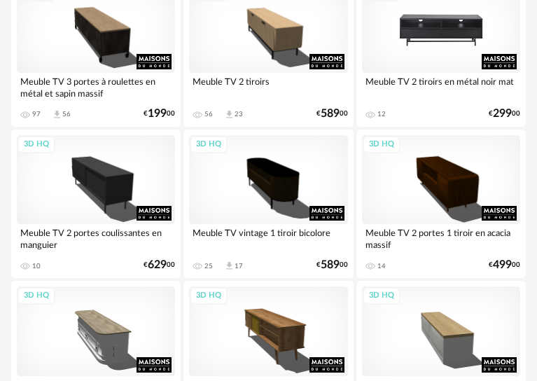
click at [452, 59] on div "3D HQ" at bounding box center [441, 28] width 158 height 89
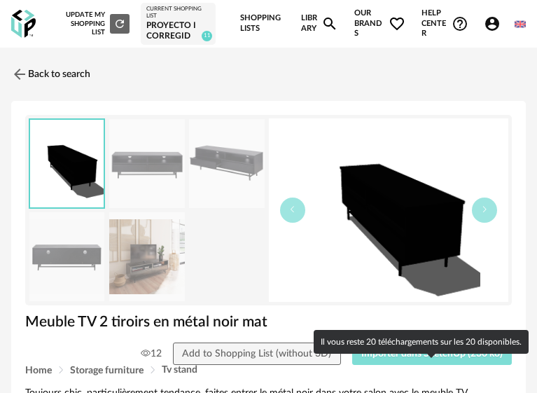
click at [391, 365] on button "Importer dans SketchUp (230 ko)" at bounding box center [432, 353] width 160 height 22
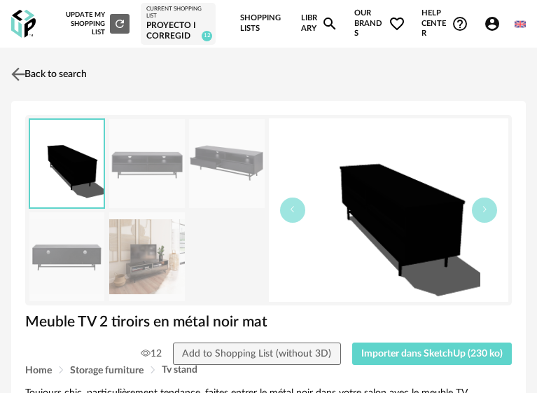
click at [38, 90] on link "Back to search" at bounding box center [47, 74] width 79 height 31
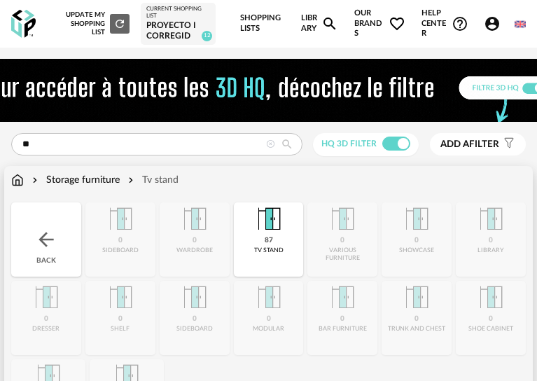
click at [117, 187] on div "Storage furniture" at bounding box center [74, 180] width 90 height 14
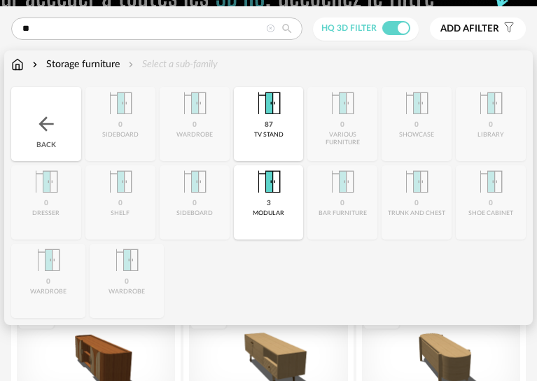
scroll to position [140, 0]
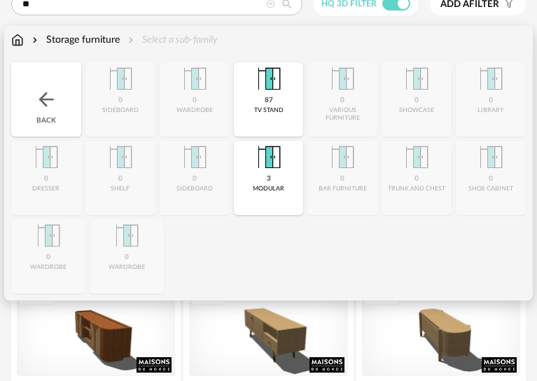
click at [8, 106] on div "Storage furniture Select a sub-family Close icon Back 0 sideboard 0 wardrobe 87…" at bounding box center [268, 163] width 528 height 274
click at [37, 111] on img at bounding box center [46, 99] width 22 height 22
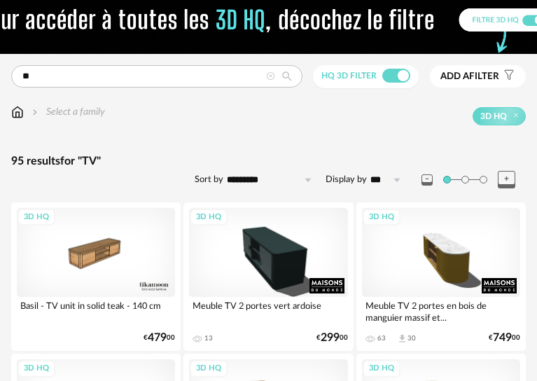
scroll to position [140, 0]
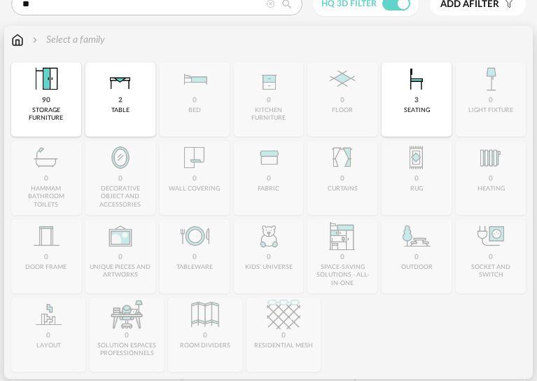
click at [20, 47] on img at bounding box center [17, 40] width 13 height 14
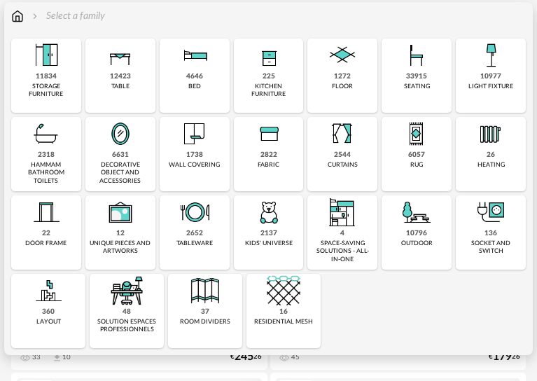
scroll to position [140, 0]
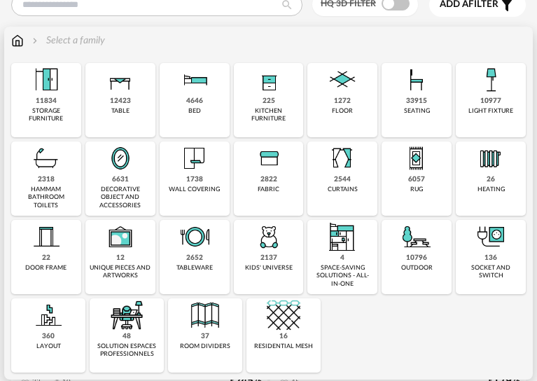
click at [349, 253] on img at bounding box center [342, 237] width 34 height 34
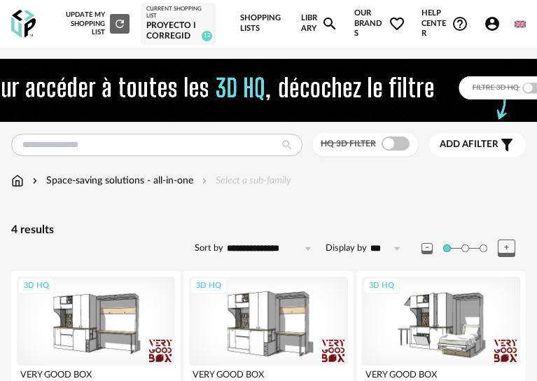
click at [20, 188] on img at bounding box center [17, 181] width 13 height 14
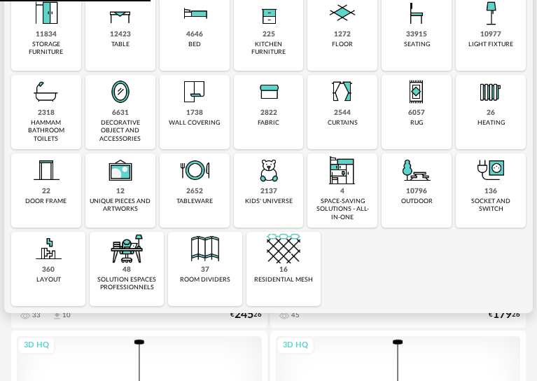
scroll to position [210, 0]
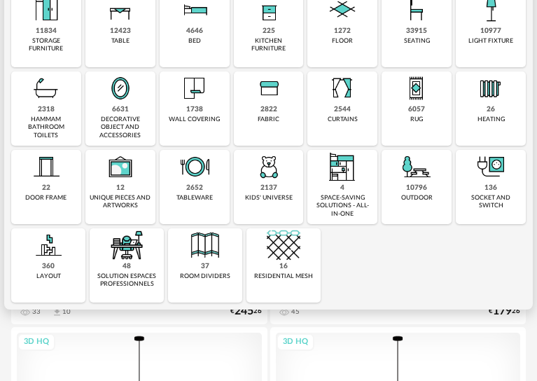
click at [432, 202] on div "outdoor" at bounding box center [416, 198] width 31 height 8
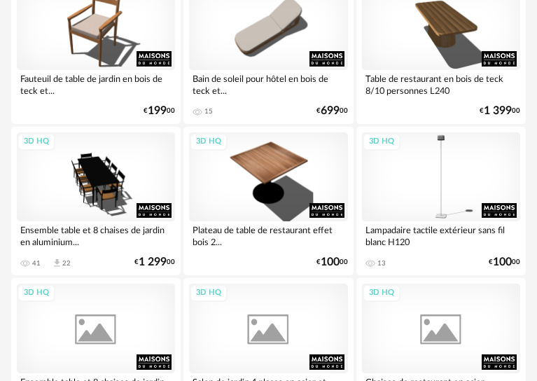
scroll to position [2869, 0]
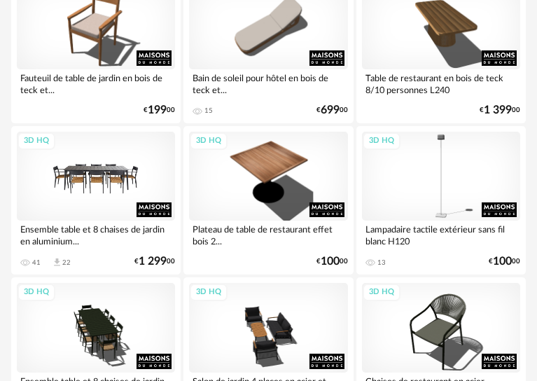
click at [129, 206] on div "3D HQ" at bounding box center [96, 176] width 158 height 89
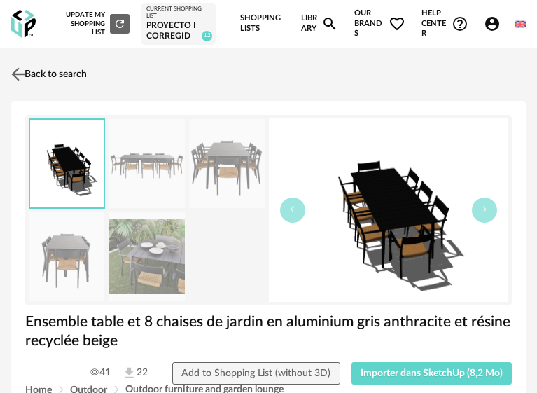
click at [19, 85] on img at bounding box center [18, 74] width 20 height 20
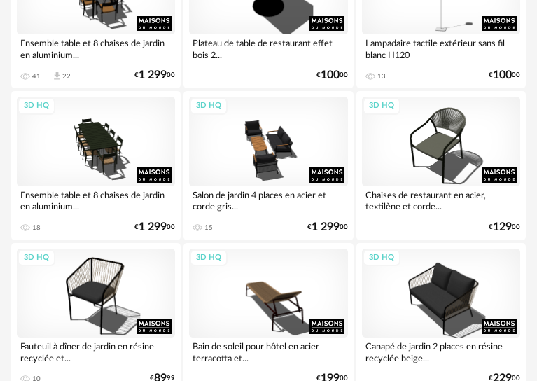
scroll to position [3079, 0]
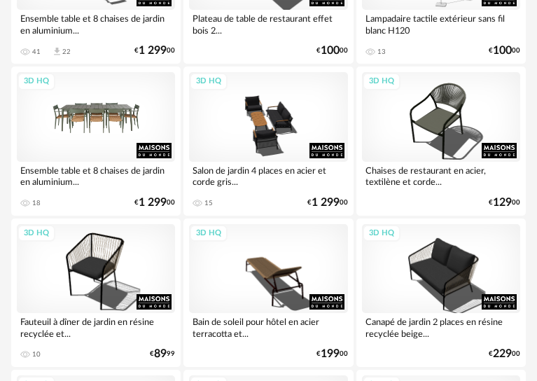
click at [143, 145] on div "3D HQ" at bounding box center [96, 116] width 158 height 89
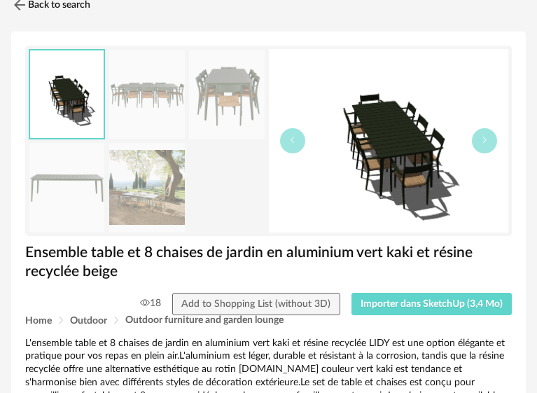
scroll to position [70, 0]
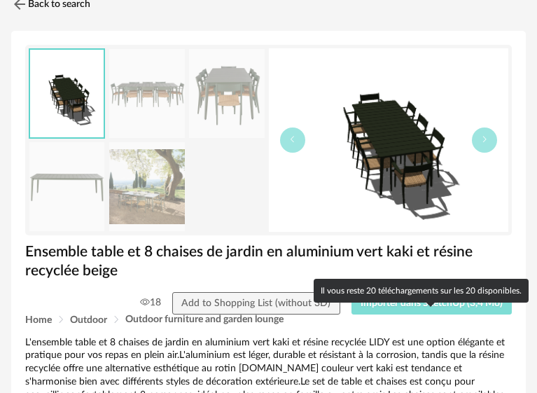
click at [458, 308] on span "Importer dans SketchUp (3,4 Mo)" at bounding box center [431, 303] width 142 height 10
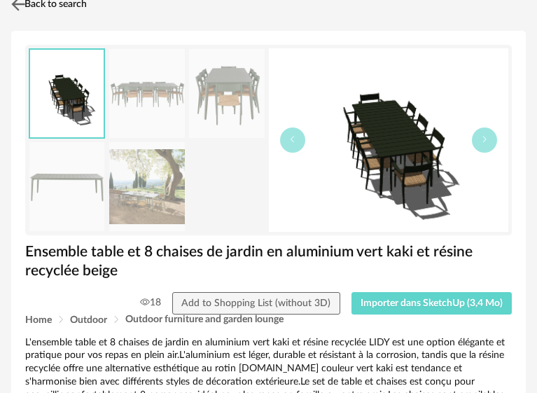
click at [23, 15] on img at bounding box center [18, 4] width 20 height 20
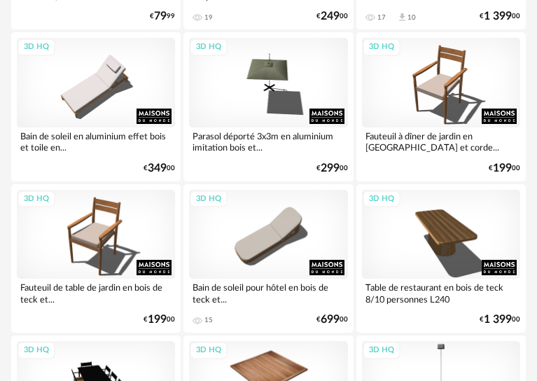
scroll to position [2589, 0]
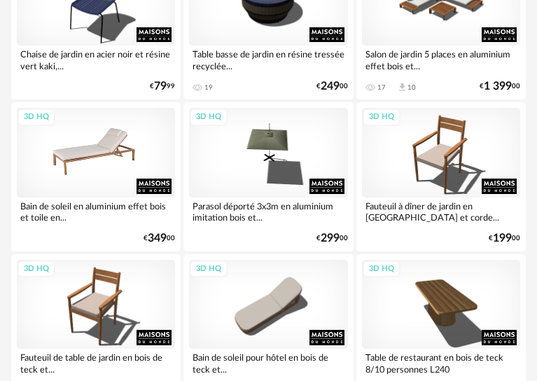
click at [112, 164] on div "3D HQ" at bounding box center [96, 152] width 158 height 89
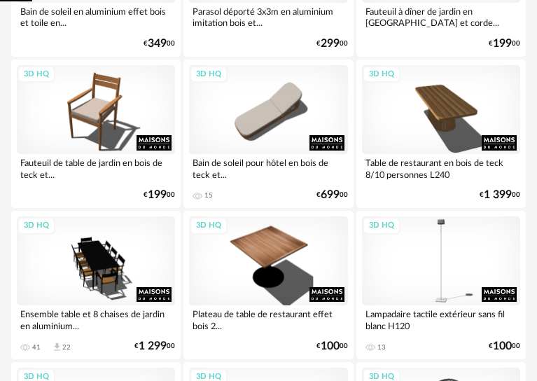
scroll to position [2868, 0]
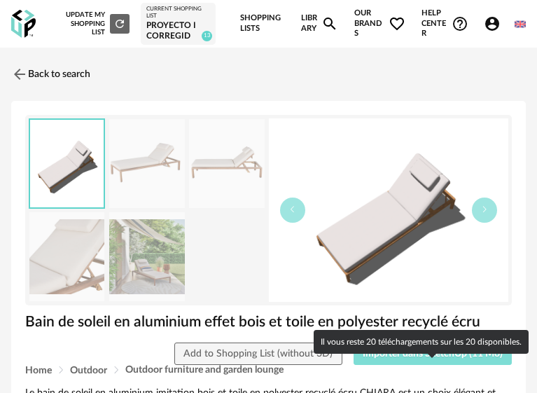
click at [427, 365] on button "Importer dans SketchUp (11 Mo)" at bounding box center [432, 353] width 159 height 22
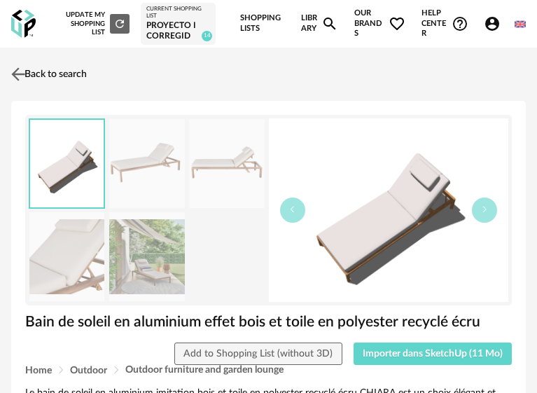
click at [39, 90] on link "Back to search" at bounding box center [47, 74] width 79 height 31
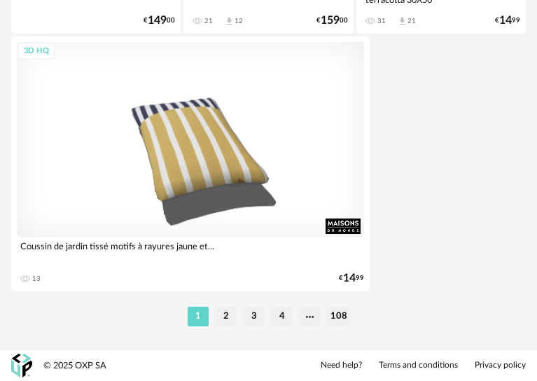
scroll to position [5248, 0]
click at [225, 318] on li "2" at bounding box center [226, 316] width 21 height 20
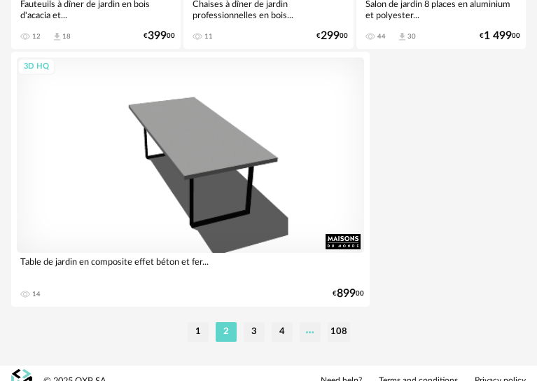
scroll to position [5248, 0]
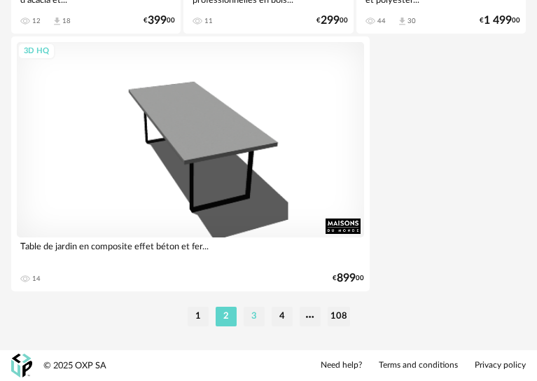
click at [258, 315] on li "3" at bounding box center [254, 316] width 21 height 20
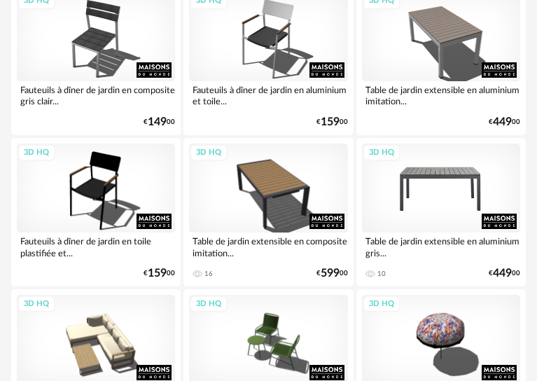
scroll to position [2099, 0]
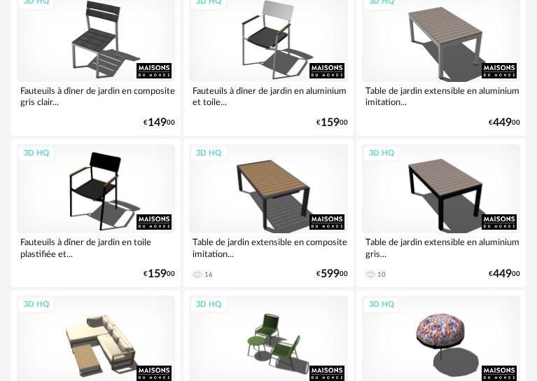
click at [463, 110] on div "Table de jardin extensible en aluminium imitation..." at bounding box center [441, 96] width 158 height 28
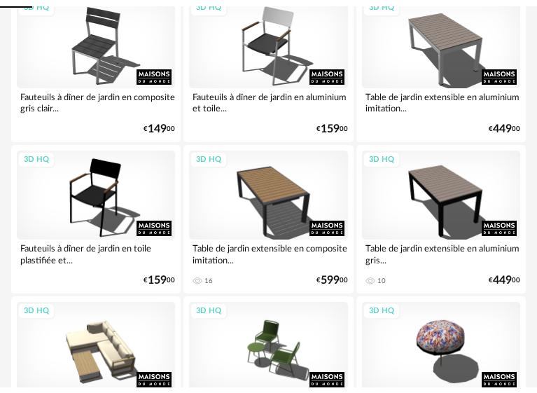
scroll to position [0, 0]
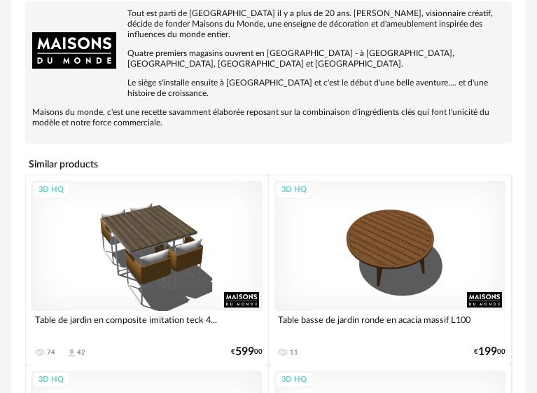
scroll to position [512, 0]
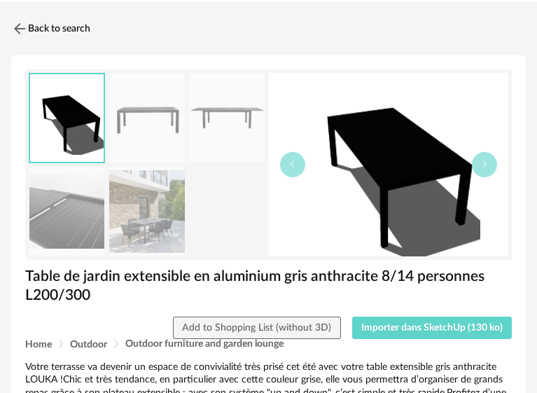
scroll to position [70, 0]
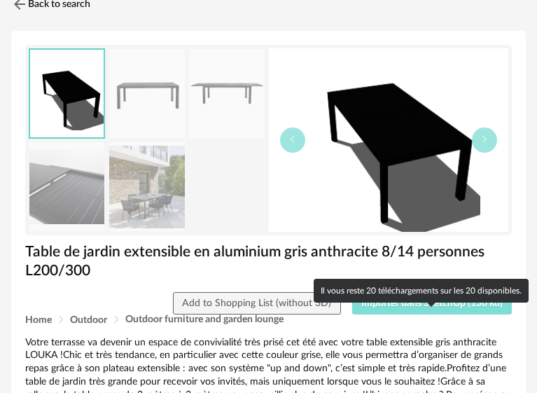
click at [383, 308] on span "Importer dans SketchUp (130 ko)" at bounding box center [431, 303] width 141 height 10
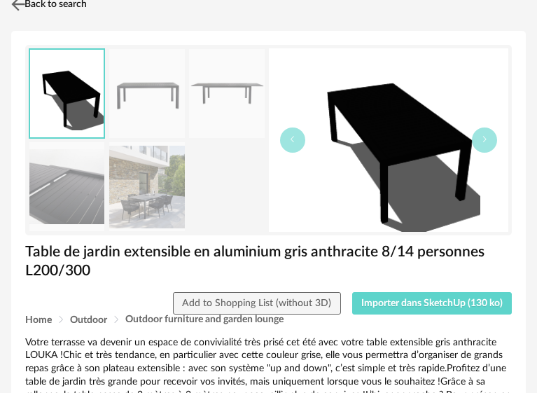
click at [27, 15] on img at bounding box center [18, 4] width 20 height 20
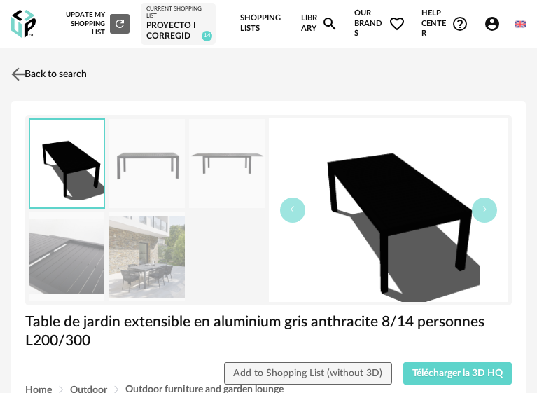
click at [41, 88] on link "Back to search" at bounding box center [47, 74] width 79 height 31
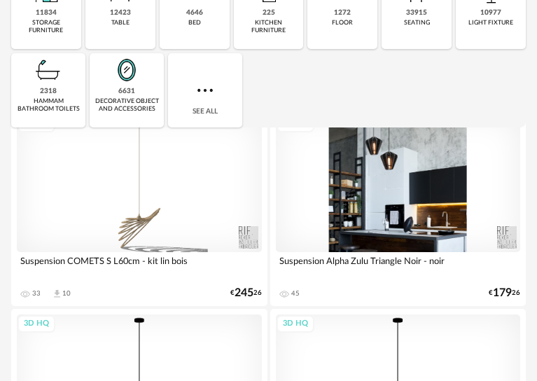
scroll to position [125, 0]
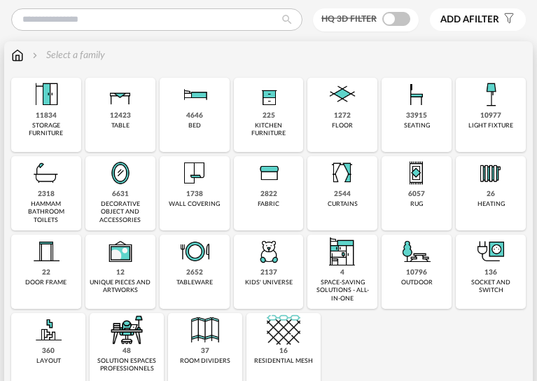
click at [413, 129] on div "seating" at bounding box center [417, 126] width 26 height 8
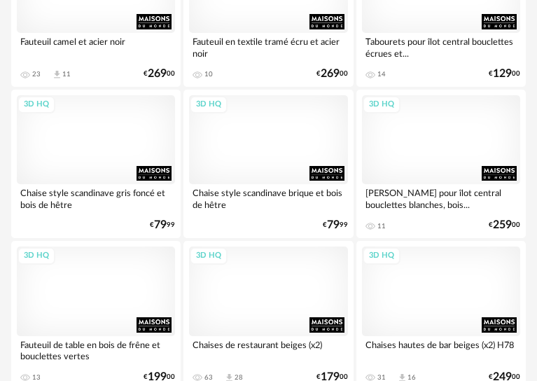
scroll to position [3989, 0]
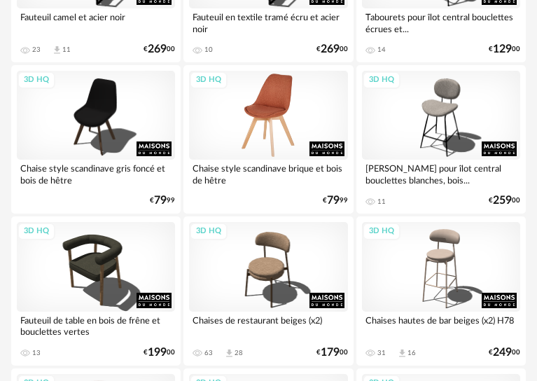
click at [292, 160] on div "3D HQ" at bounding box center [268, 115] width 158 height 89
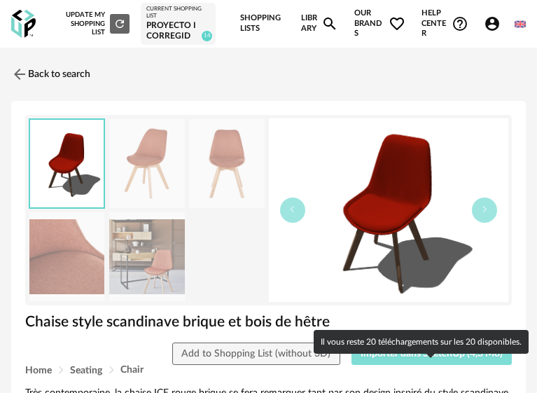
click at [421, 358] on span "Importer dans SketchUp (4,3 Mo)" at bounding box center [431, 353] width 142 height 10
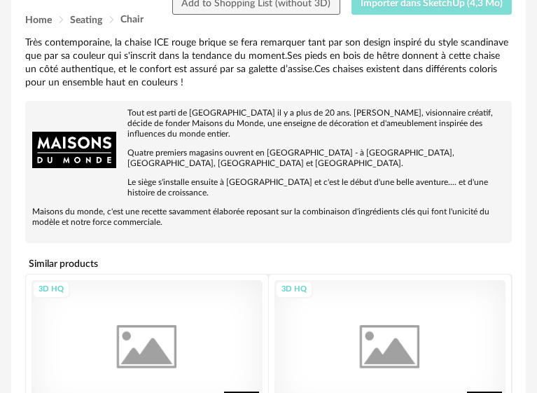
scroll to position [551, 0]
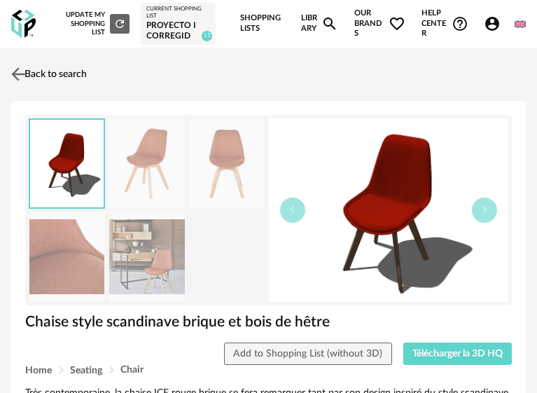
click at [19, 85] on img at bounding box center [18, 74] width 20 height 20
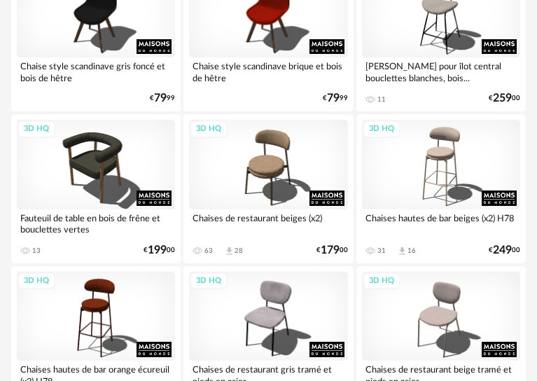
scroll to position [4067, 0]
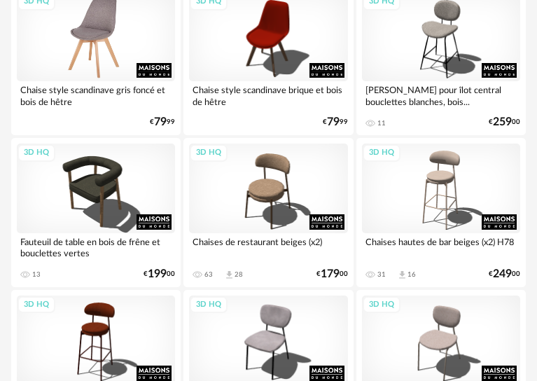
click at [130, 70] on div "3D HQ" at bounding box center [96, 36] width 158 height 89
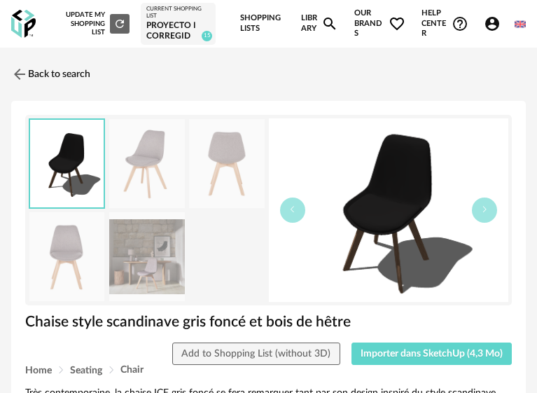
click at [162, 171] on img at bounding box center [146, 163] width 75 height 89
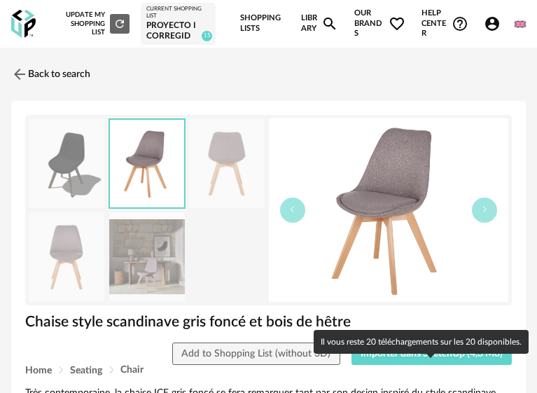
scroll to position [70, 0]
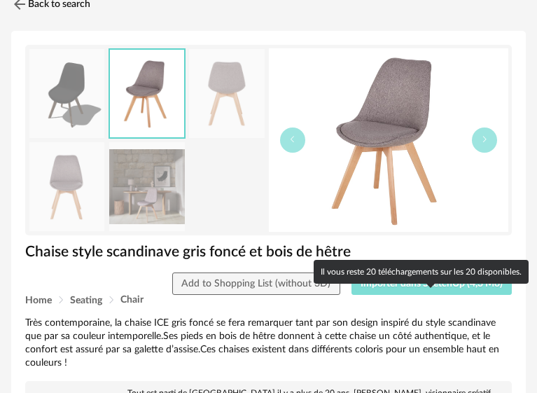
click at [439, 288] on span "Importer dans SketchUp (4,3 Mo)" at bounding box center [431, 284] width 142 height 10
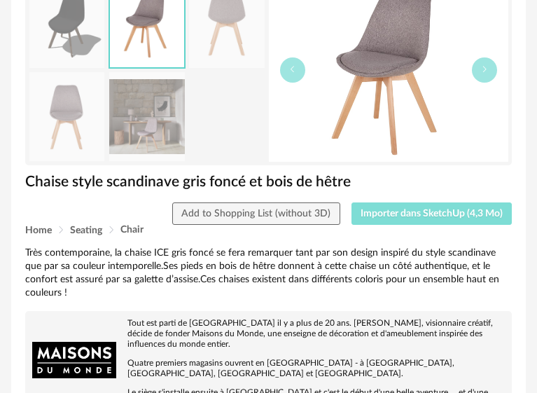
scroll to position [62, 0]
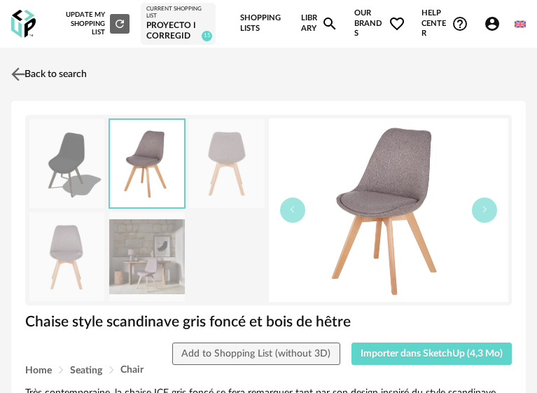
click at [27, 85] on img at bounding box center [18, 74] width 20 height 20
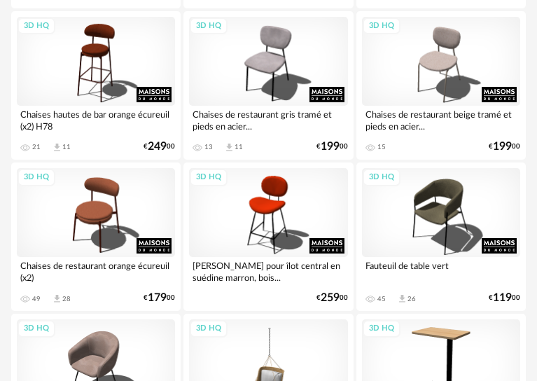
scroll to position [4321, 0]
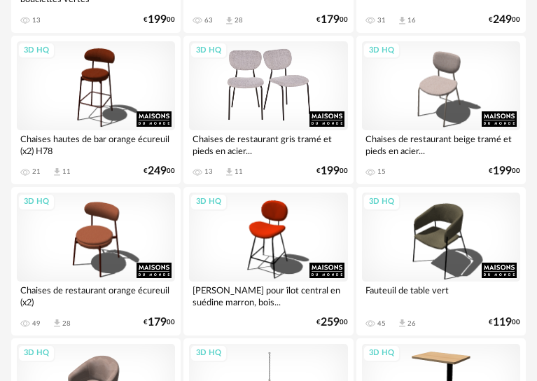
click at [249, 118] on div "3D HQ" at bounding box center [268, 85] width 158 height 89
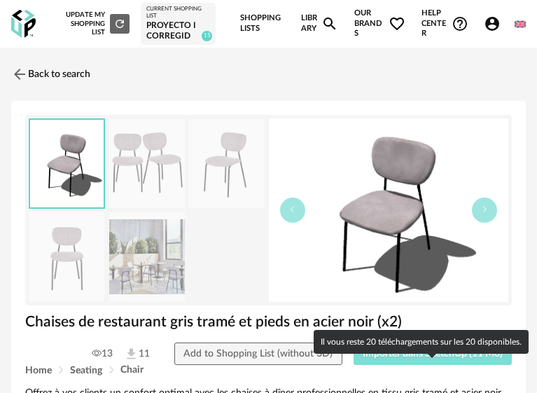
click at [434, 365] on button "Importer dans SketchUp (11 Mo)" at bounding box center [432, 353] width 159 height 22
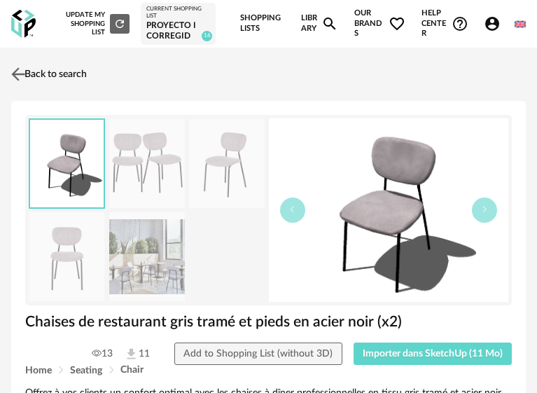
click at [14, 85] on img at bounding box center [18, 74] width 20 height 20
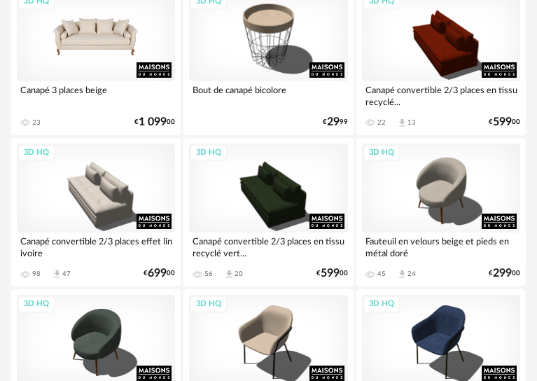
scroll to position [4789, 0]
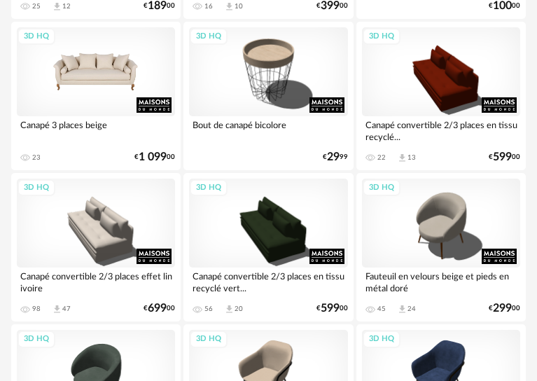
click at [152, 116] on div "3D HQ" at bounding box center [96, 71] width 158 height 89
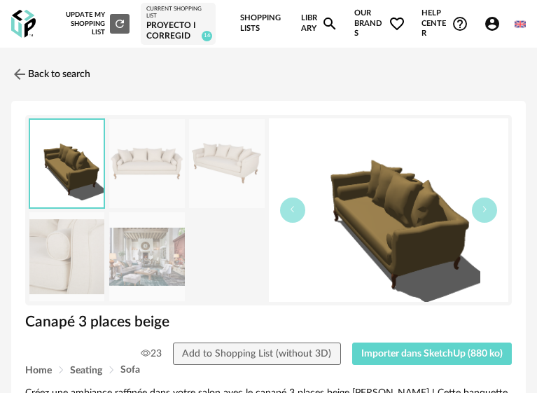
click at [162, 186] on img at bounding box center [146, 163] width 75 height 89
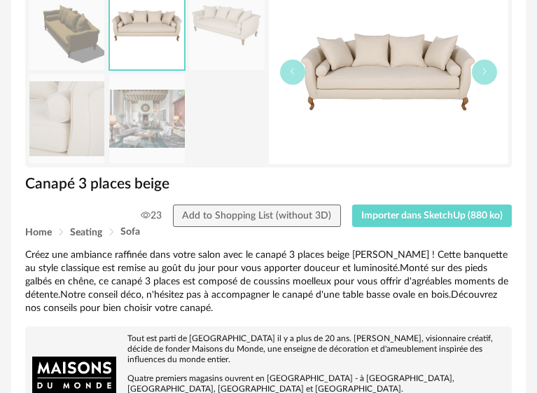
scroll to position [140, 0]
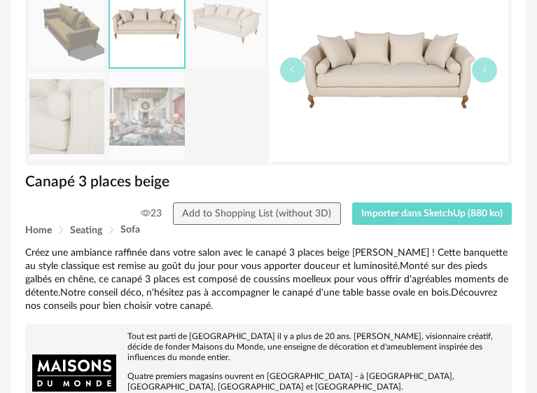
click at [373, 104] on img at bounding box center [389, 69] width 240 height 183
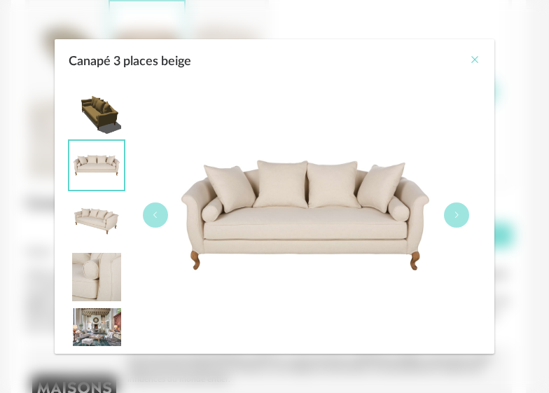
click at [476, 57] on icon "Close" at bounding box center [474, 59] width 11 height 11
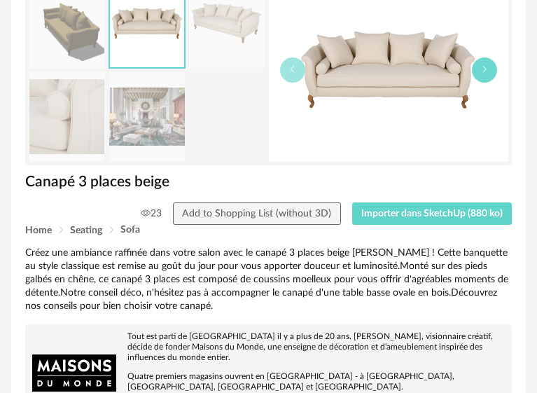
click at [484, 73] on icon "button" at bounding box center [484, 69] width 8 height 8
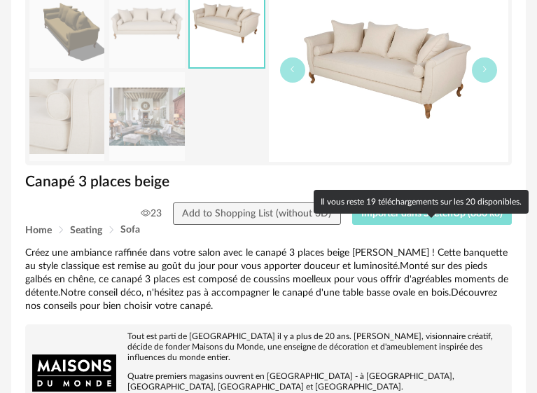
click at [410, 218] on span "Importer dans SketchUp (880 ko)" at bounding box center [431, 214] width 141 height 10
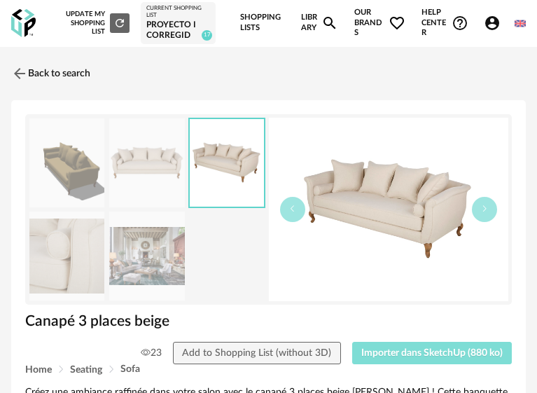
scroll to position [0, 0]
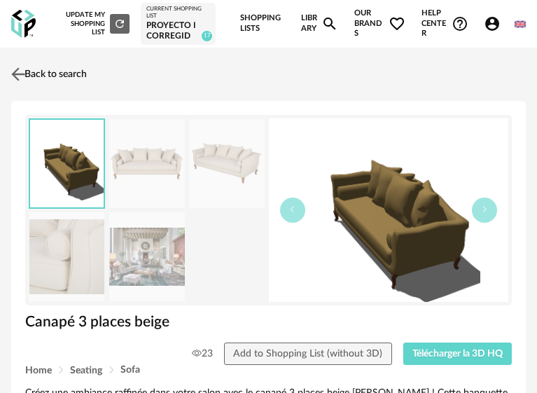
click at [59, 90] on link "Back to search" at bounding box center [47, 74] width 79 height 31
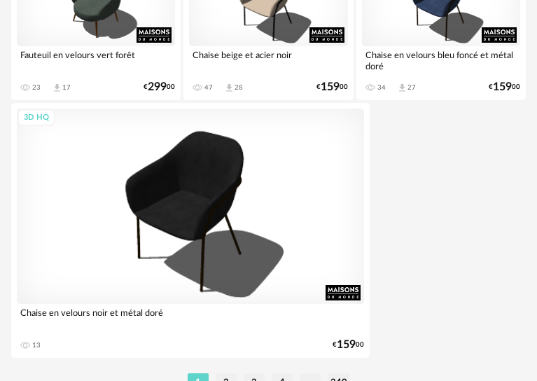
scroll to position [4968, 0]
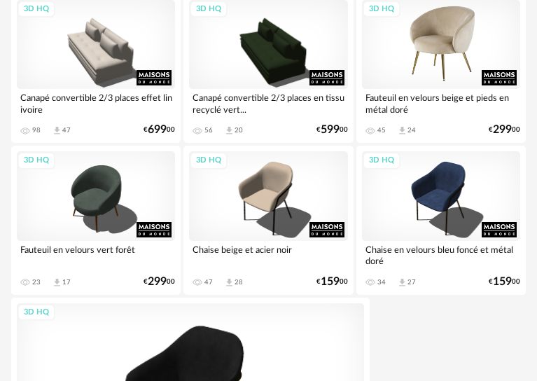
click at [444, 89] on div "3D HQ" at bounding box center [441, 44] width 158 height 89
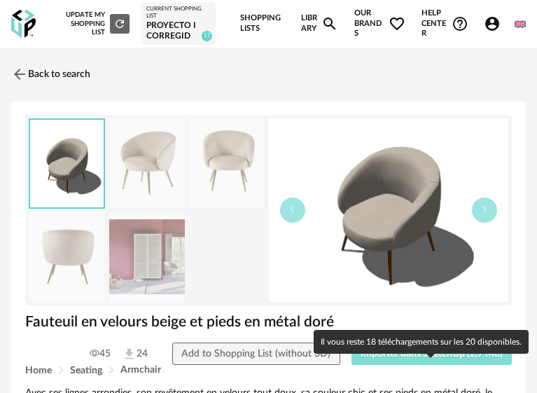
click at [411, 358] on span "Importer dans SketchUp (2,7 Mo)" at bounding box center [431, 353] width 142 height 10
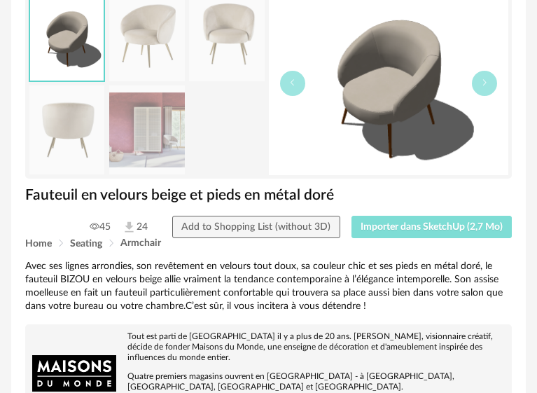
scroll to position [7, 0]
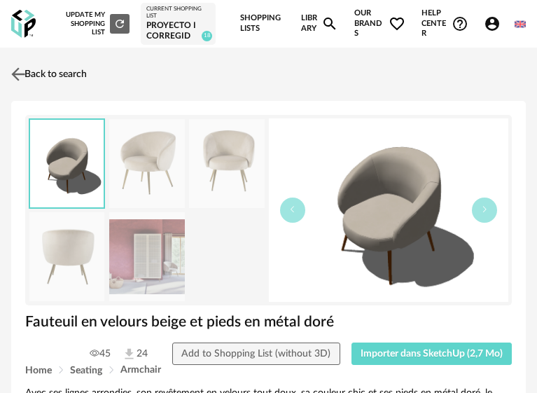
click at [30, 90] on link "Back to search" at bounding box center [47, 74] width 79 height 31
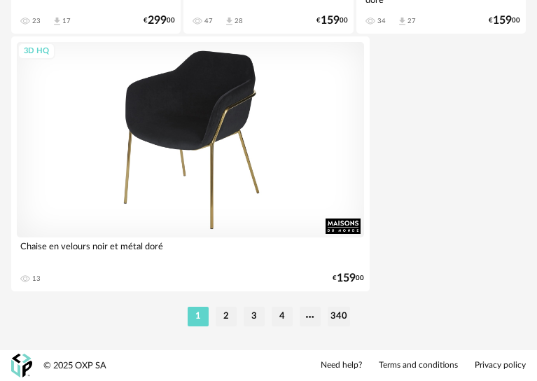
scroll to position [5248, 0]
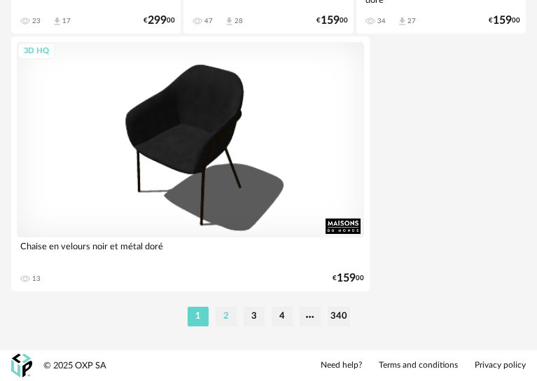
click at [216, 309] on li "2" at bounding box center [226, 316] width 21 height 20
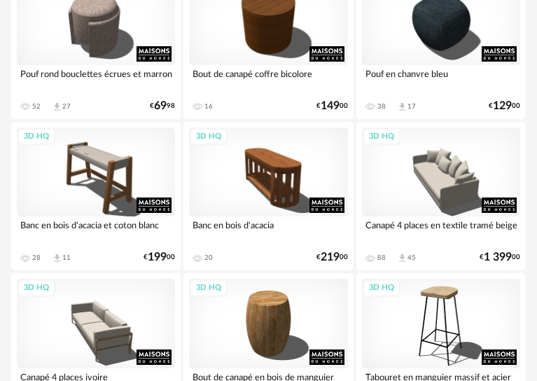
scroll to position [770, 0]
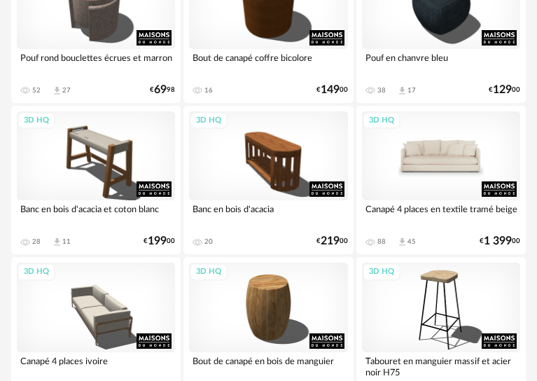
click at [465, 164] on div "3D HQ" at bounding box center [441, 155] width 158 height 89
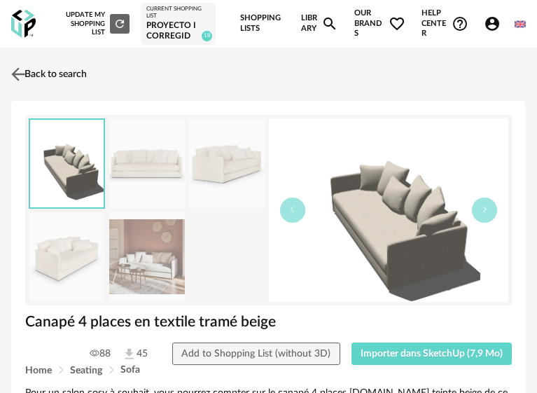
click at [32, 90] on link "Back to search" at bounding box center [47, 74] width 79 height 31
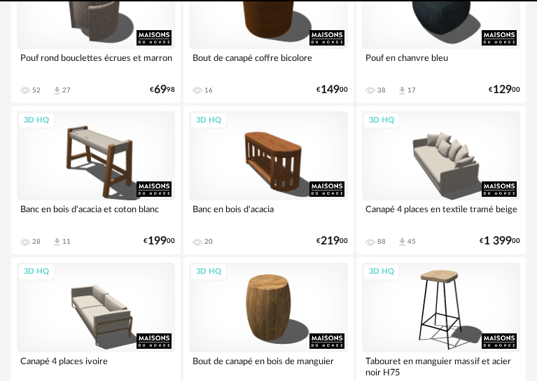
scroll to position [840, 0]
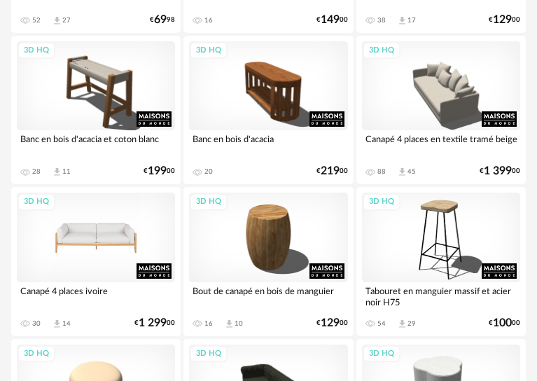
click at [108, 241] on div "3D HQ" at bounding box center [96, 236] width 158 height 89
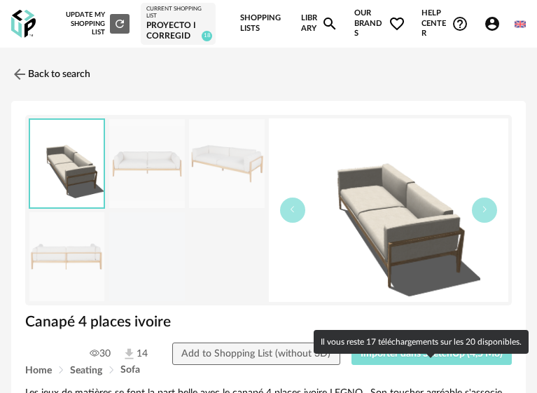
click at [400, 365] on button "Importer dans SketchUp (4,5 Mo)" at bounding box center [431, 353] width 161 height 22
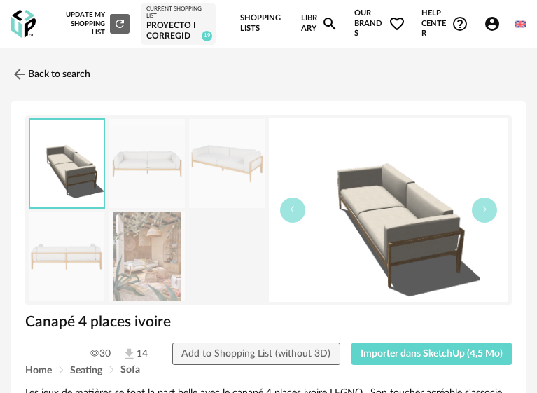
click at [17, 85] on img at bounding box center [18, 74] width 20 height 20
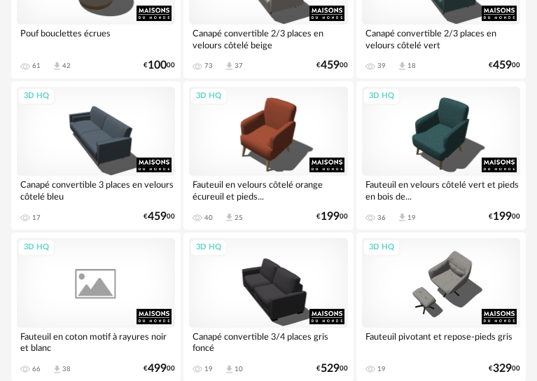
scroll to position [1518, 0]
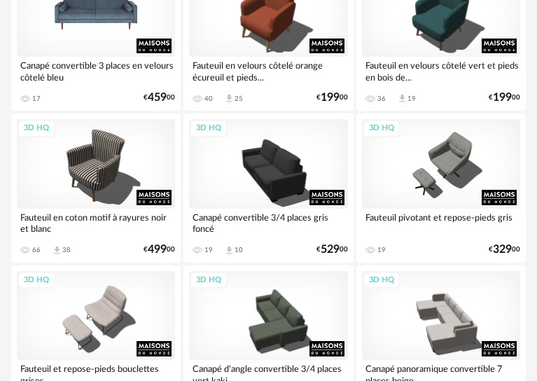
click at [120, 43] on div "3D HQ" at bounding box center [96, 12] width 158 height 89
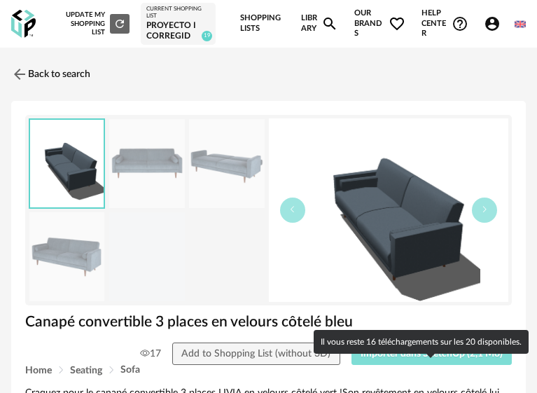
click at [412, 365] on button "Importer dans SketchUp (2,1 Mo)" at bounding box center [431, 353] width 161 height 22
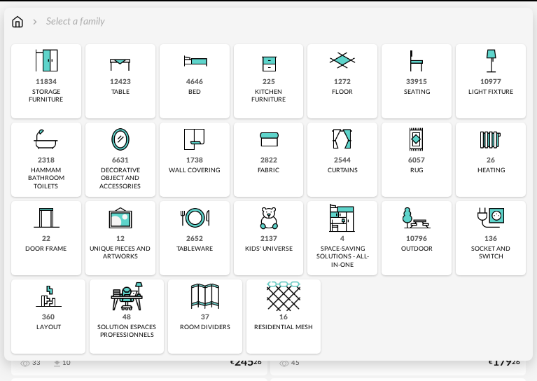
scroll to position [183, 0]
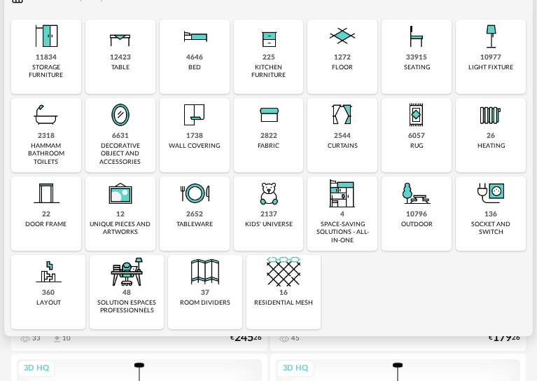
click at [114, 141] on div "6631" at bounding box center [120, 136] width 17 height 9
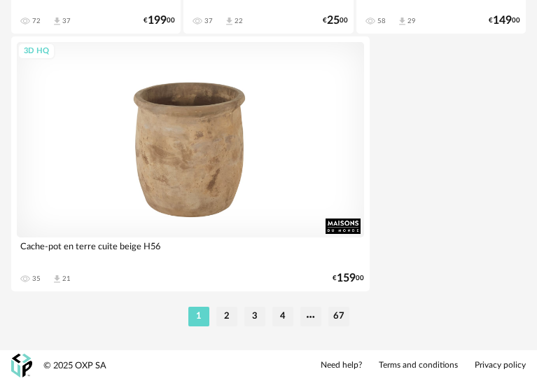
scroll to position [5249, 0]
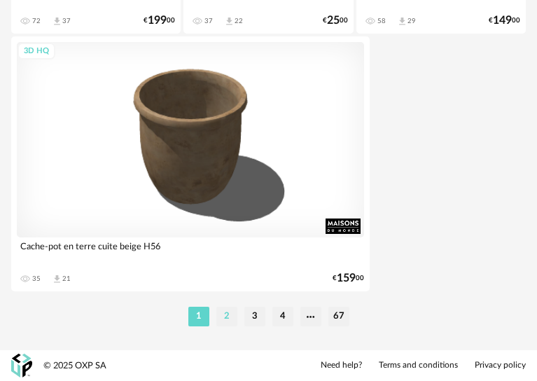
click at [236, 311] on li "2" at bounding box center [226, 316] width 21 height 20
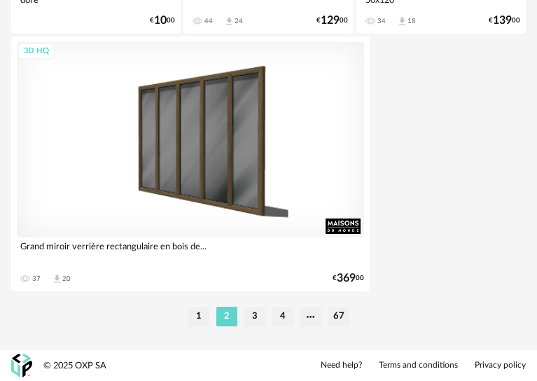
scroll to position [5249, 0]
click at [255, 319] on li "3" at bounding box center [254, 316] width 21 height 20
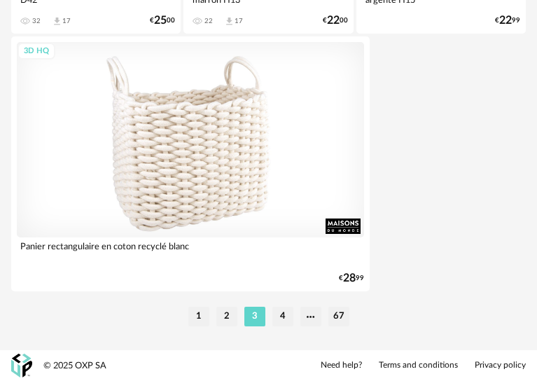
scroll to position [5249, 0]
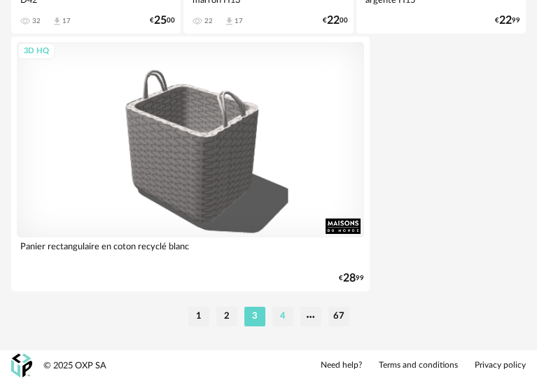
click at [282, 313] on li "4" at bounding box center [282, 316] width 21 height 20
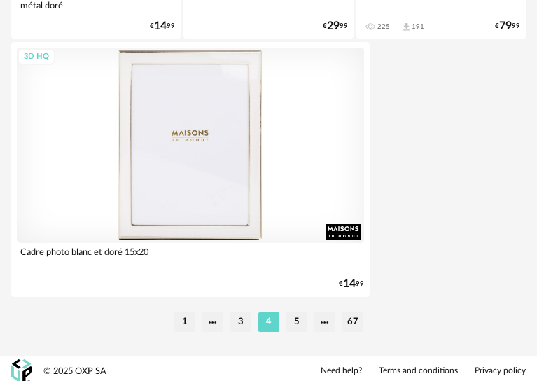
scroll to position [5249, 0]
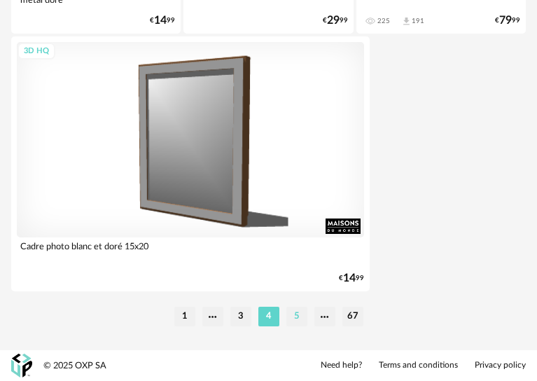
click at [291, 321] on li "5" at bounding box center [296, 316] width 21 height 20
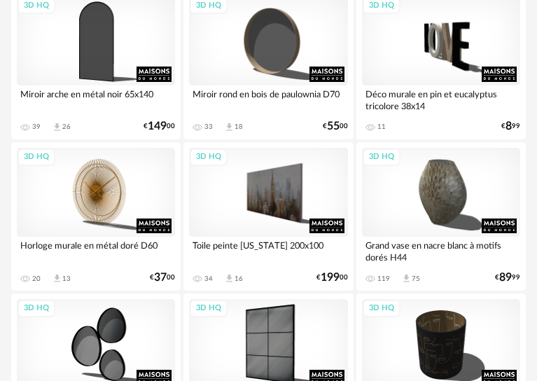
scroll to position [350, 0]
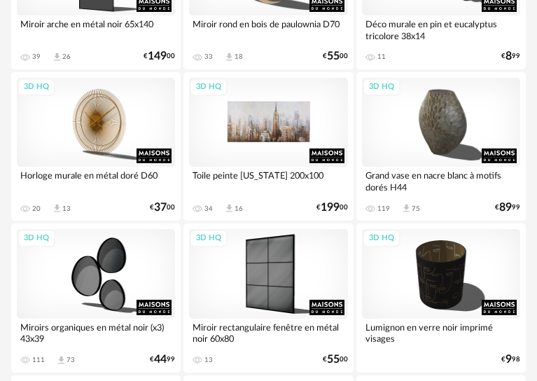
click at [234, 133] on div "3D HQ" at bounding box center [268, 122] width 158 height 89
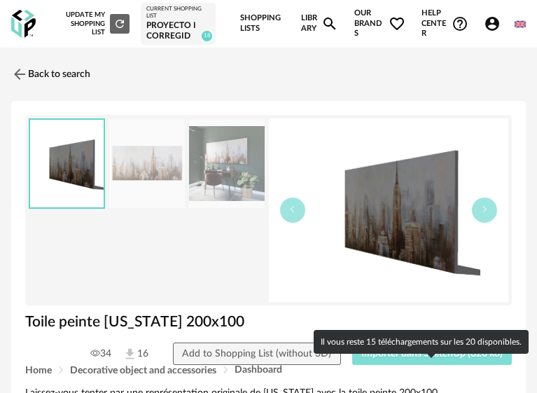
click at [403, 358] on span "Importer dans SketchUp (620 ko)" at bounding box center [431, 353] width 141 height 10
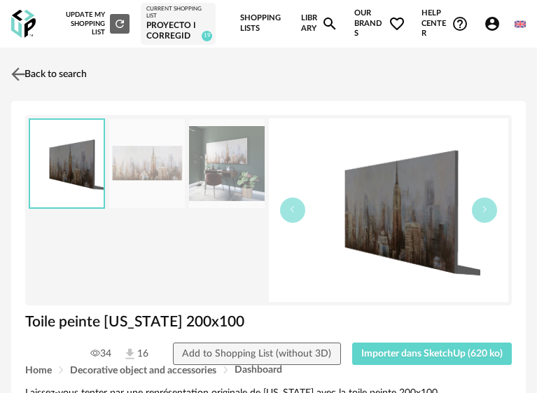
click at [19, 85] on img at bounding box center [18, 74] width 20 height 20
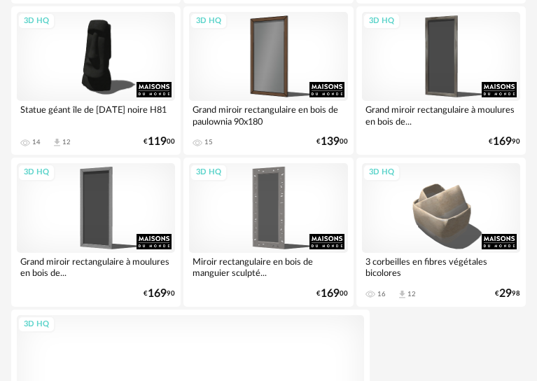
scroll to position [4968, 0]
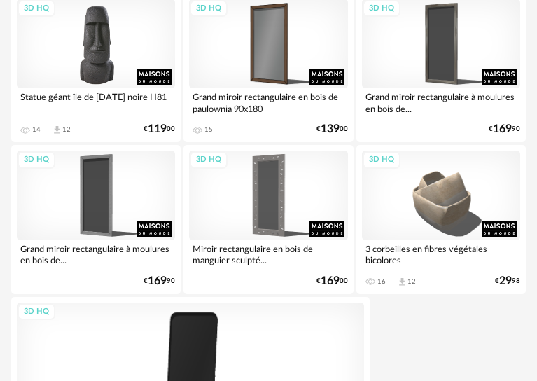
click at [118, 66] on div "3D HQ" at bounding box center [96, 43] width 158 height 89
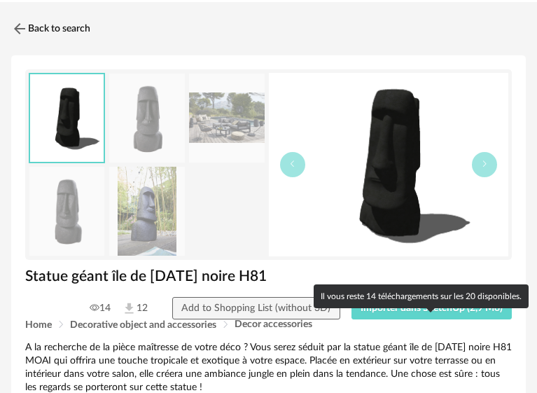
scroll to position [70, 0]
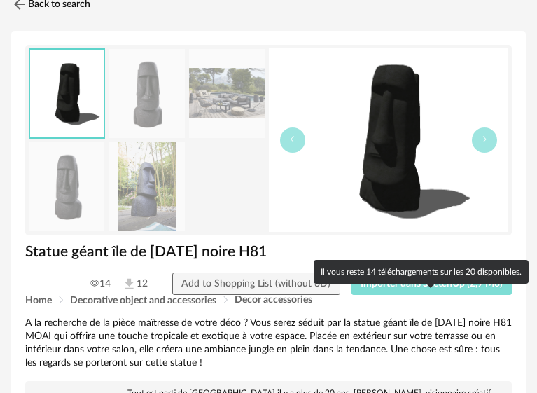
click at [430, 288] on span "Importer dans SketchUp (2,9 Mo)" at bounding box center [431, 284] width 142 height 10
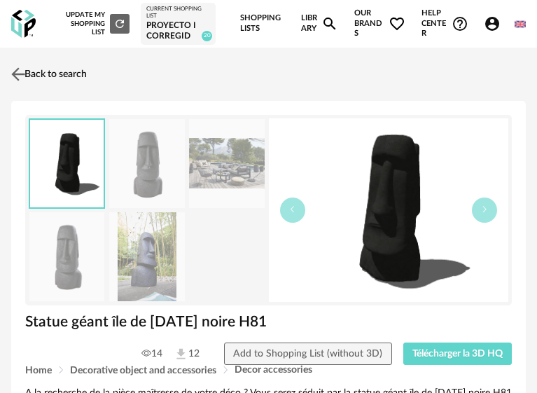
click at [40, 87] on link "Back to search" at bounding box center [47, 74] width 79 height 31
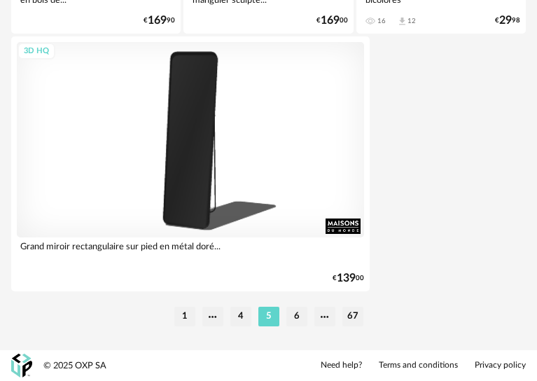
scroll to position [5248, 0]
click at [298, 315] on li "6" at bounding box center [296, 316] width 21 height 20
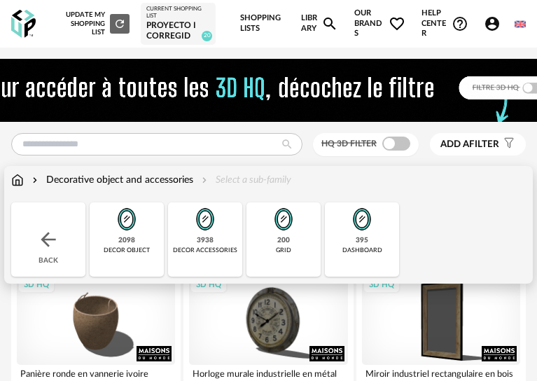
click at [21, 187] on img at bounding box center [17, 180] width 13 height 14
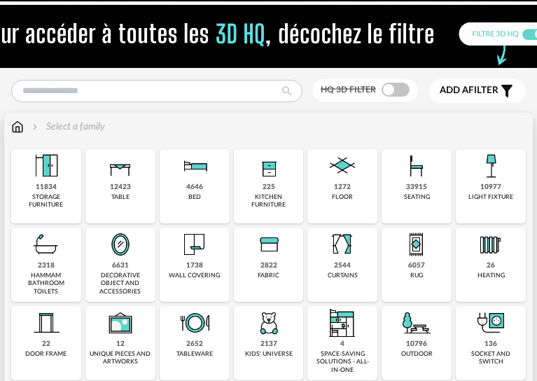
scroll to position [70, 0]
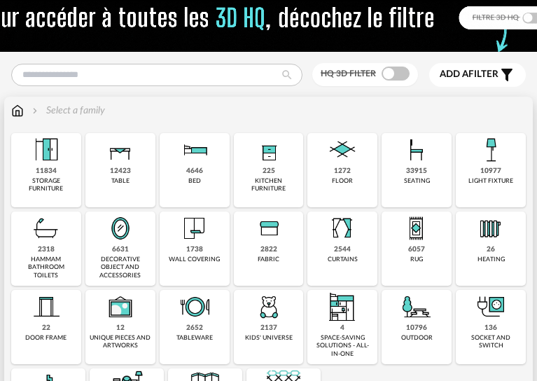
click at [131, 273] on div "6631 decorative object and accessories" at bounding box center [120, 248] width 70 height 74
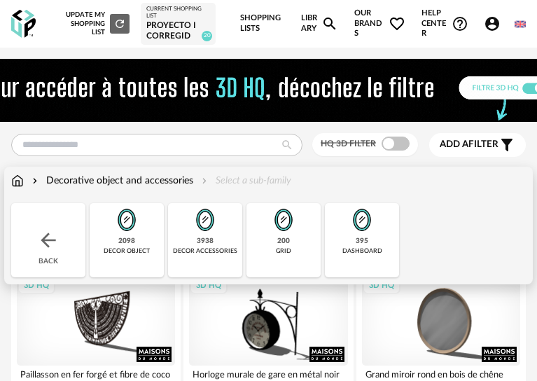
click at [24, 203] on div "Decorative object and accessories Select a sub-family" at bounding box center [268, 188] width 514 height 29
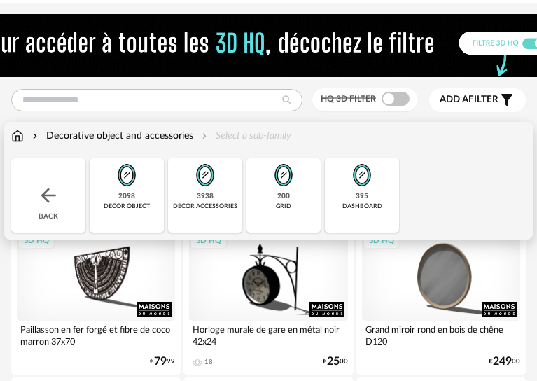
scroll to position [70, 0]
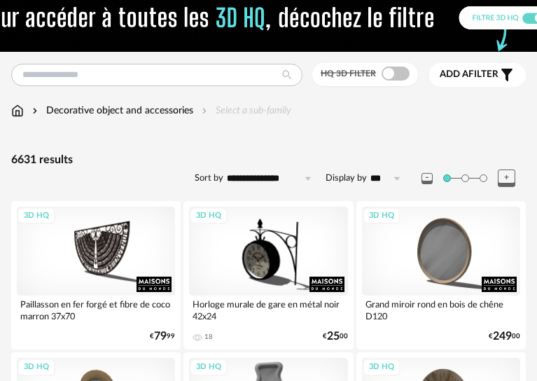
click at [25, 118] on div "Decorative object and accessories Select a sub-family" at bounding box center [151, 111] width 280 height 14
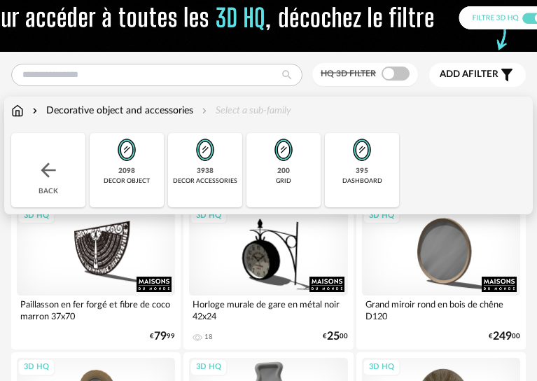
click at [24, 118] on div "Decorative object and accessories Select a sub-family" at bounding box center [151, 111] width 280 height 14
click at [21, 118] on img at bounding box center [17, 111] width 13 height 14
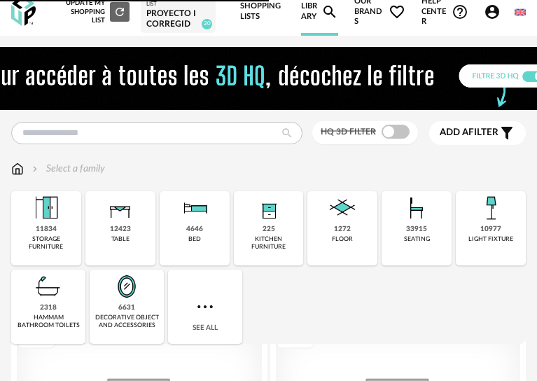
scroll to position [82, 0]
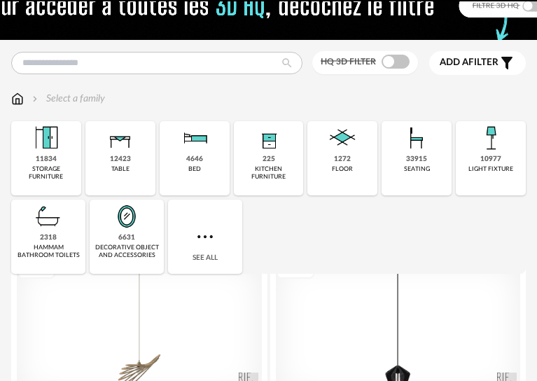
click at [45, 242] on div "2318" at bounding box center [48, 237] width 17 height 9
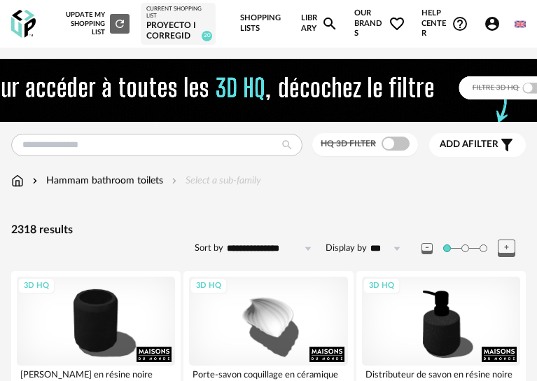
click at [130, 203] on div "Hammam bathroom toilets Select a sub-family" at bounding box center [268, 188] width 514 height 29
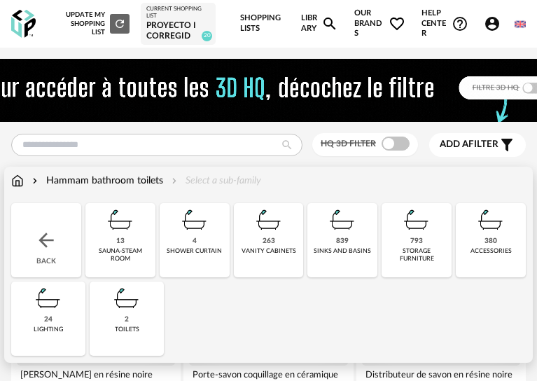
click at [126, 188] on div "Hammam bathroom toilets" at bounding box center [96, 181] width 134 height 14
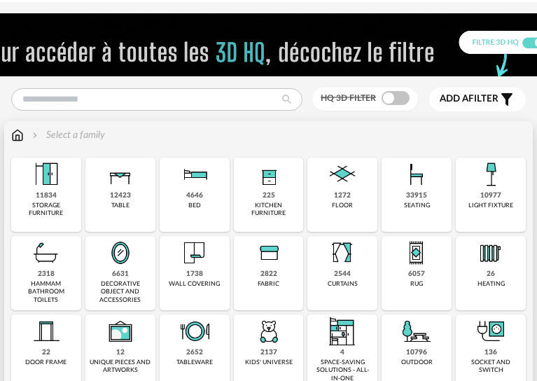
scroll to position [70, 0]
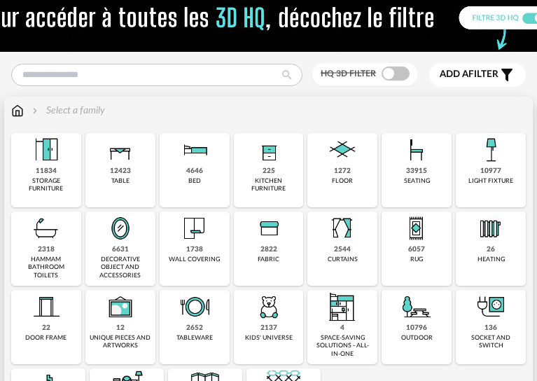
click at [24, 246] on div "2318 hammam bathroom toilets" at bounding box center [46, 248] width 70 height 74
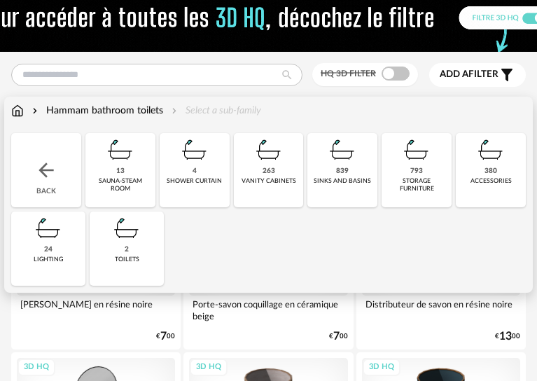
click at [29, 118] on div "Hammam bathroom toilets Select a sub-family" at bounding box center [136, 111] width 250 height 14
click at [430, 191] on div "793 storage furniture" at bounding box center [416, 170] width 70 height 74
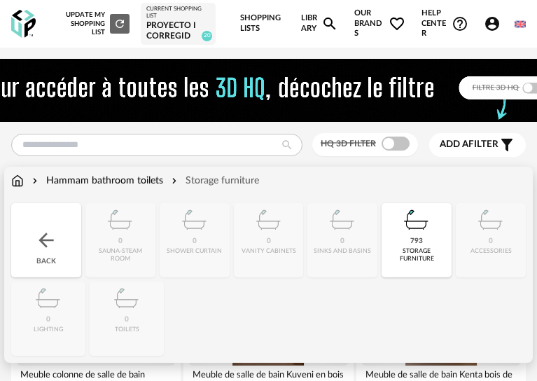
click at [15, 188] on img at bounding box center [17, 181] width 13 height 14
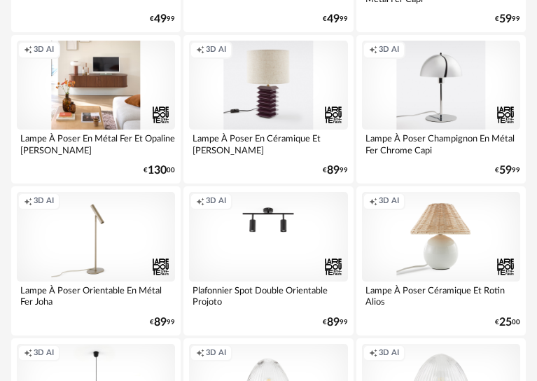
scroll to position [4479, 0]
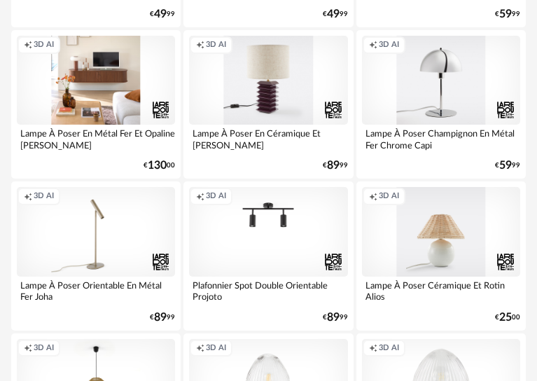
click at [451, 255] on div "Creation icon 3D AI" at bounding box center [441, 231] width 158 height 89
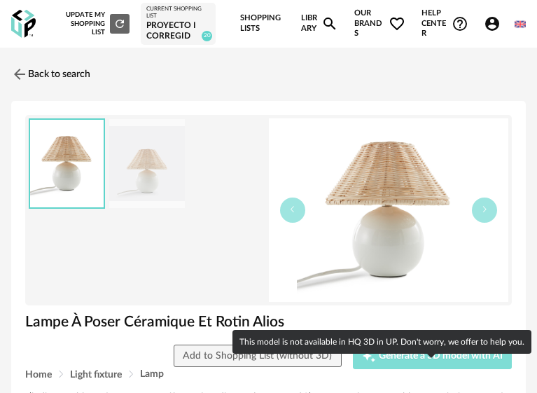
click at [418, 360] on span "Generate a 3D model with AI" at bounding box center [441, 356] width 124 height 10
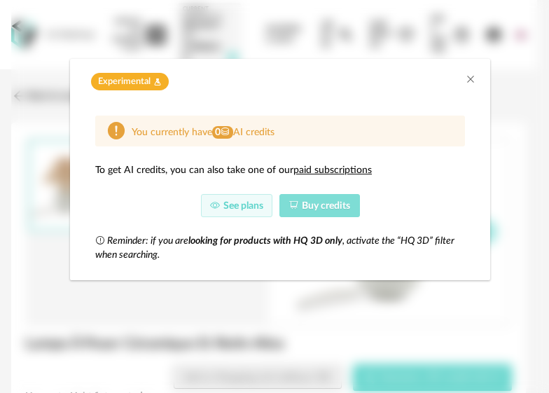
click at [344, 204] on span "Buy credits" at bounding box center [326, 206] width 48 height 10
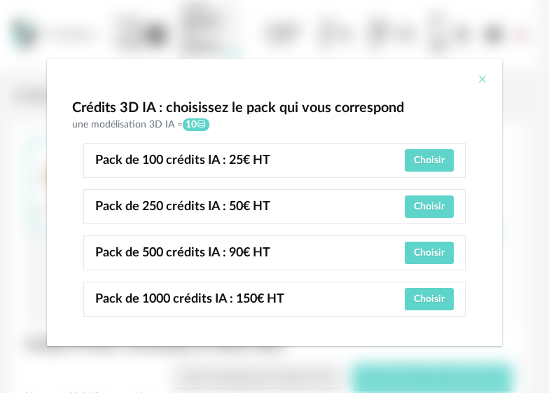
click at [480, 78] on icon "Close" at bounding box center [482, 78] width 11 height 11
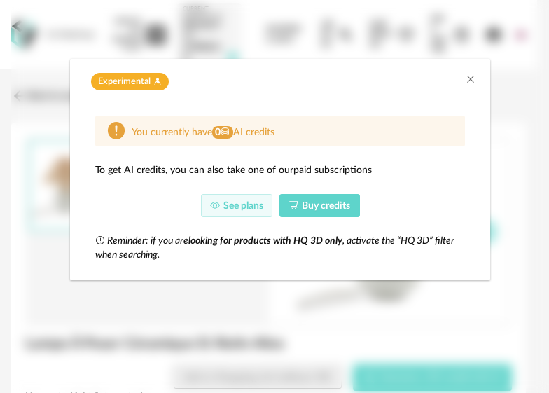
click at [470, 71] on div "Experimental Flask icon" at bounding box center [280, 78] width 420 height 38
